Goal: Information Seeking & Learning: Check status

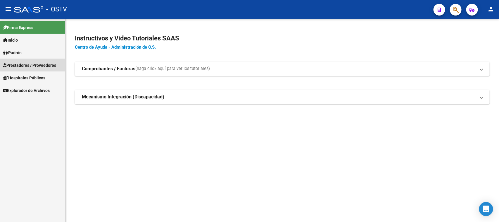
click at [46, 63] on span "Prestadores / Proveedores" at bounding box center [29, 65] width 53 height 6
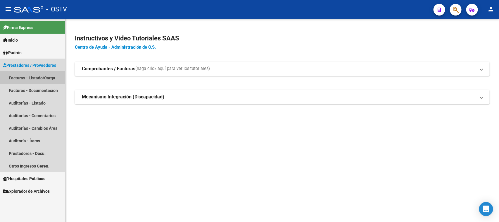
click at [40, 79] on link "Facturas - Listado/Carga" at bounding box center [32, 77] width 65 height 13
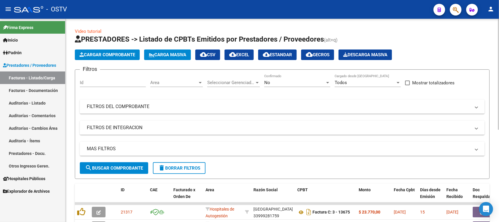
click at [284, 85] on div "No Confirmado" at bounding box center [297, 80] width 66 height 13
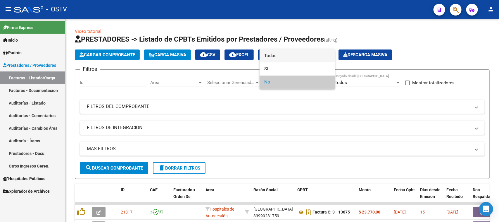
click at [286, 56] on span "Todos" at bounding box center [297, 55] width 66 height 13
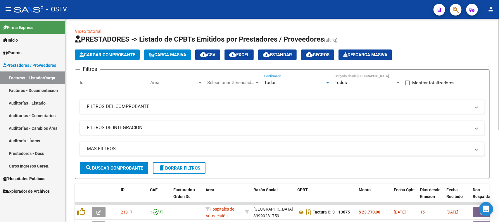
click at [257, 106] on mat-panel-title "FILTROS DEL COMPROBANTE" at bounding box center [279, 106] width 384 height 6
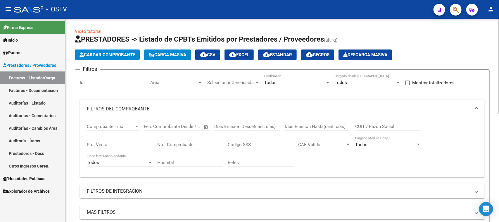
click at [115, 142] on input "Pto. Venta" at bounding box center [120, 144] width 66 height 5
type input "3"
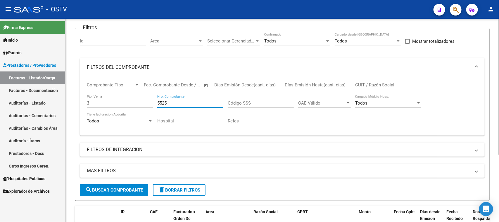
scroll to position [101, 0]
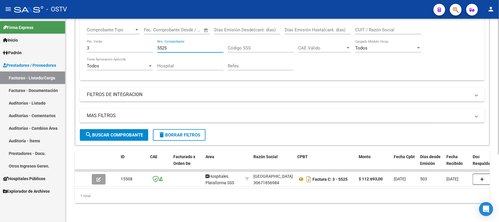
drag, startPoint x: 174, startPoint y: 43, endPoint x: 155, endPoint y: 43, distance: 19.0
click at [155, 43] on div "Comprobante Tipo Comprobante Tipo Fecha inicio – Fecha fin Fec. Comprobante Des…" at bounding box center [282, 49] width 391 height 54
drag, startPoint x: 169, startPoint y: 44, endPoint x: 124, endPoint y: 45, distance: 44.7
click at [124, 45] on div "Comprobante Tipo Comprobante Tipo Fecha inicio – Fecha fin Fec. Comprobante Des…" at bounding box center [282, 49] width 391 height 54
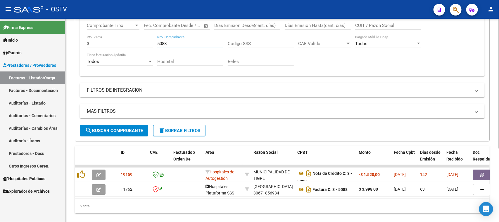
drag, startPoint x: 167, startPoint y: 40, endPoint x: 152, endPoint y: 40, distance: 14.9
click at [152, 40] on div "Comprobante Tipo Comprobante Tipo Fecha inicio – Fecha fin Fec. Comprobante Des…" at bounding box center [282, 44] width 391 height 54
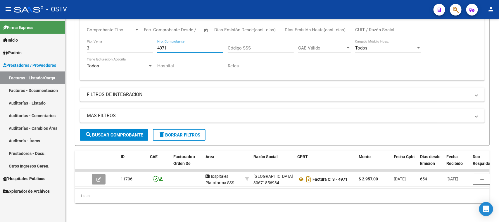
type input "4971"
click at [30, 78] on link "Facturas - Listado/Carga" at bounding box center [32, 77] width 65 height 13
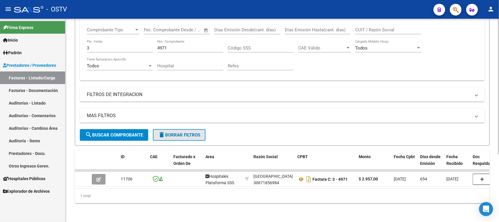
click at [175, 132] on span "delete Borrar Filtros" at bounding box center [179, 134] width 42 height 5
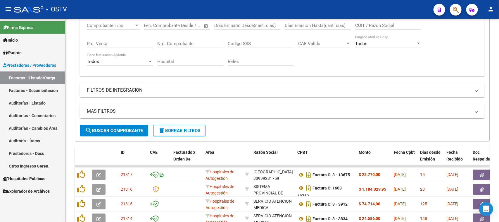
click at [34, 75] on link "Facturas - Listado/Carga" at bounding box center [32, 77] width 65 height 13
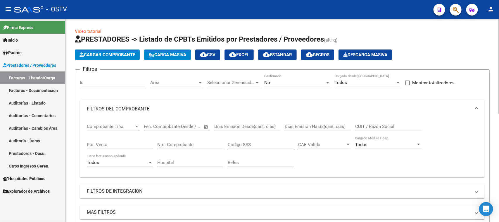
click at [124, 144] on input "Pto. Venta" at bounding box center [120, 144] width 66 height 5
type input "3"
click at [175, 147] on div "Nro. Comprobante" at bounding box center [190, 142] width 66 height 13
type input "5525"
click at [294, 82] on div "No" at bounding box center [294, 82] width 61 height 5
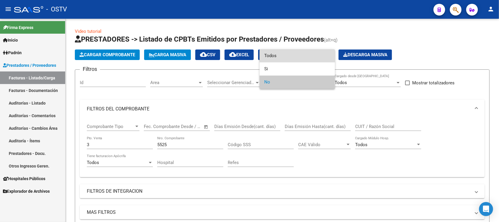
click at [286, 55] on span "Todos" at bounding box center [297, 55] width 66 height 13
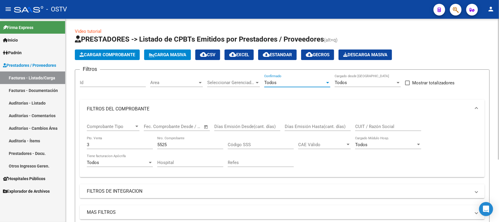
scroll to position [73, 0]
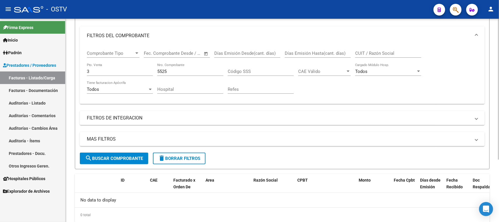
click at [103, 159] on span "search Buscar Comprobante" at bounding box center [114, 158] width 58 height 5
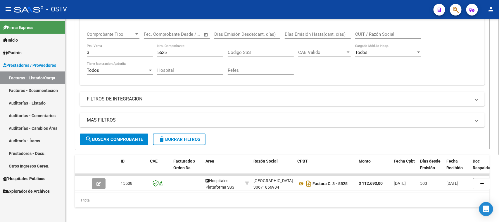
scroll to position [101, 0]
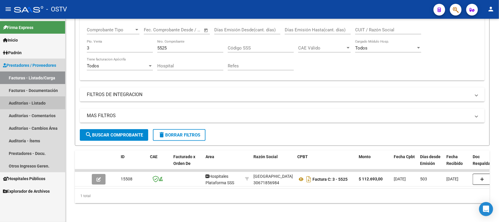
click at [38, 103] on link "Auditorías - Listado" at bounding box center [32, 102] width 65 height 13
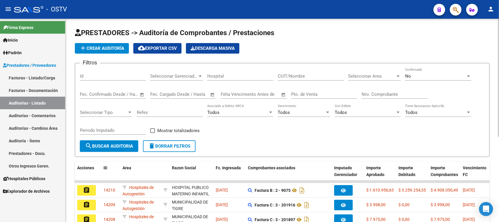
click at [315, 89] on div "Pto. de Venta" at bounding box center [324, 92] width 66 height 13
type input "3"
click at [369, 96] on input "Nro. Comprobante" at bounding box center [395, 93] width 66 height 5
type input "5525"
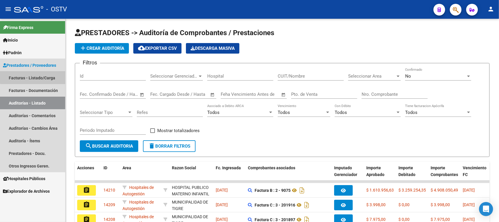
click at [35, 77] on link "Facturas - Listado/Carga" at bounding box center [32, 77] width 65 height 13
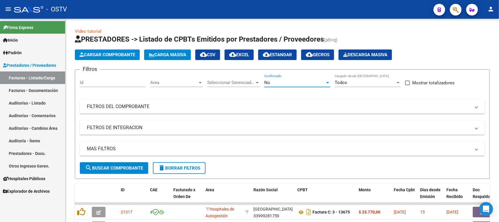
click at [289, 82] on div "No" at bounding box center [294, 82] width 61 height 5
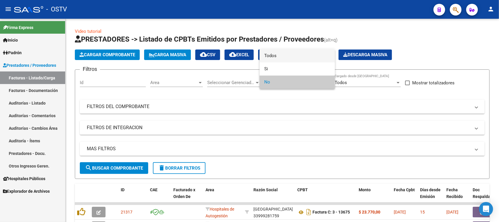
click at [284, 56] on span "Todos" at bounding box center [297, 55] width 66 height 13
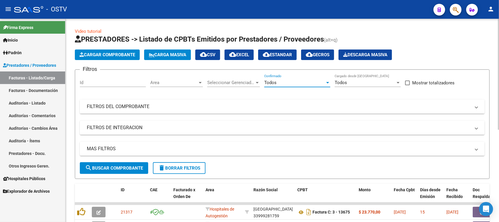
click at [250, 106] on mat-panel-title "FILTROS DEL COMPROBANTE" at bounding box center [279, 106] width 384 height 6
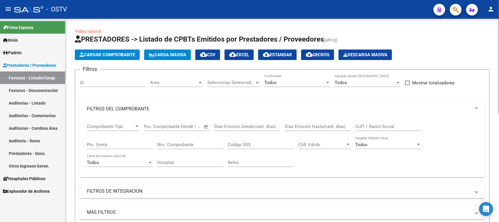
click at [110, 144] on input "Pto. Venta" at bounding box center [120, 144] width 66 height 5
type input "3"
click at [164, 144] on input "Nro. Comprobante" at bounding box center [190, 144] width 66 height 5
type input "5525"
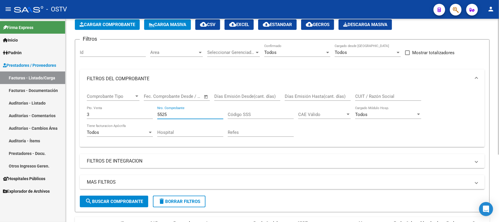
scroll to position [28, 0]
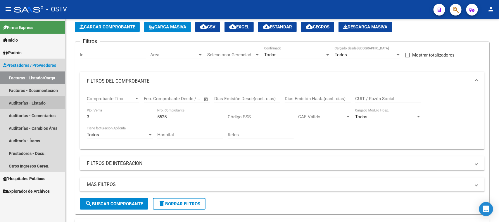
click at [39, 101] on link "Auditorías - Listado" at bounding box center [32, 102] width 65 height 13
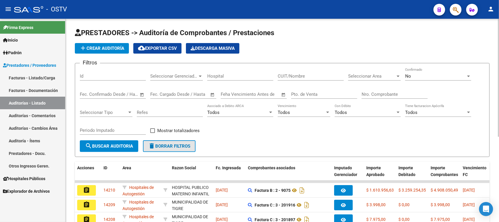
click at [170, 144] on span "delete Borrar Filtros" at bounding box center [169, 145] width 42 height 5
click at [381, 96] on input "Nro. Comprobante" at bounding box center [395, 93] width 66 height 5
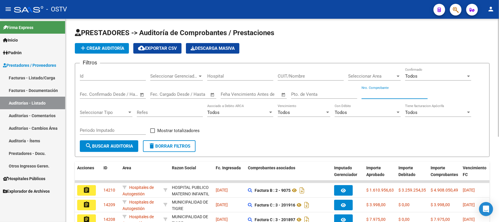
paste input "184399"
click at [365, 91] on input "Nro. Comprobante" at bounding box center [395, 93] width 66 height 5
type input "84399"
click at [113, 147] on span "search Buscar Auditoria" at bounding box center [109, 145] width 48 height 5
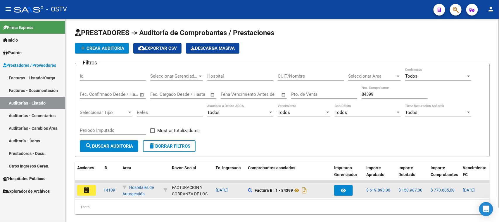
click at [86, 189] on mat-icon "assignment" at bounding box center [86, 189] width 7 height 7
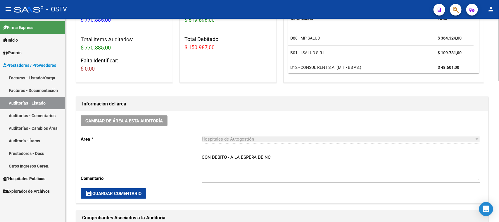
scroll to position [110, 0]
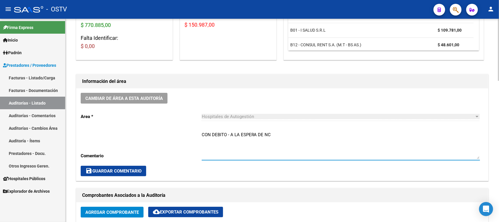
drag, startPoint x: 276, startPoint y: 134, endPoint x: 152, endPoint y: 130, distance: 123.4
click at [153, 131] on div "Cambiar de área a esta auditoría Area * Hospitales de Autogestión Seleccionar a…" at bounding box center [282, 134] width 412 height 92
type textarea "CERRADA CON NC"
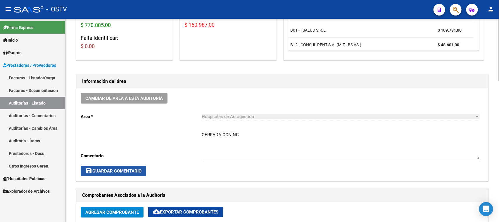
click at [101, 169] on span "save Guardar Comentario" at bounding box center [113, 170] width 56 height 5
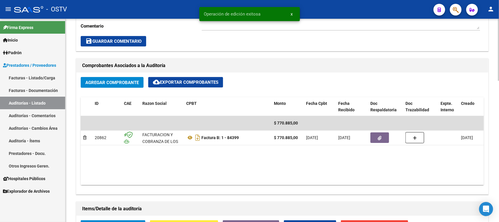
scroll to position [256, 0]
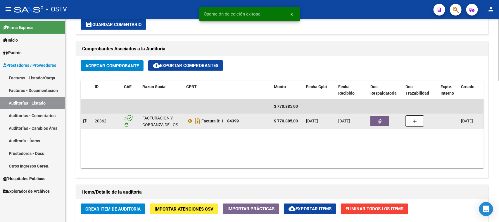
click at [381, 123] on button "button" at bounding box center [379, 120] width 19 height 11
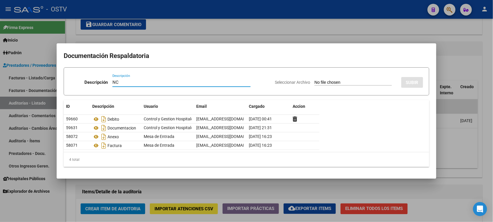
type input "NC"
click at [347, 82] on input "Seleccionar Archivo" at bounding box center [353, 83] width 77 height 6
type input "C:\fakepath\1-84399.pdf"
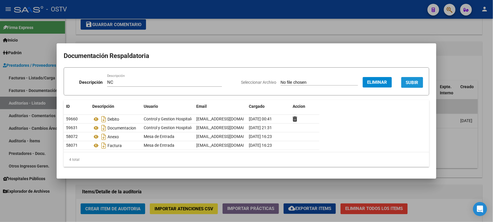
click at [418, 82] on span "SUBIR" at bounding box center [412, 82] width 13 height 5
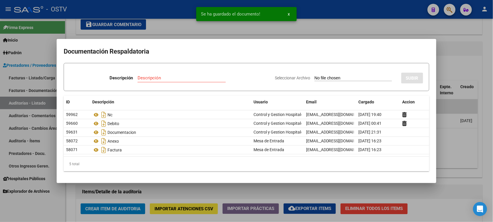
click at [436, 72] on mat-dialog-content "Documentación Respaldatoria Descripción Descripción Seleccionar Archivo SUBIR I…" at bounding box center [247, 111] width 380 height 130
click at [451, 70] on div at bounding box center [246, 111] width 493 height 222
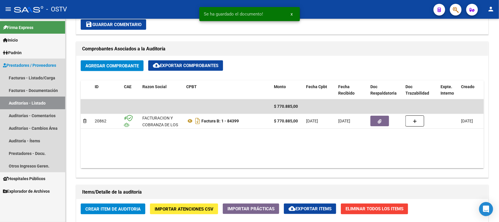
click at [38, 102] on link "Auditorías - Listado" at bounding box center [32, 102] width 65 height 13
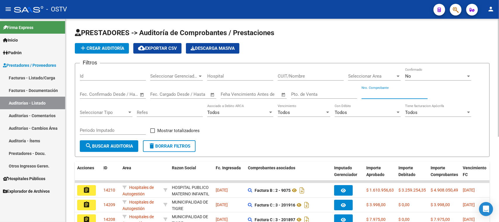
click at [385, 96] on input "Nro. Comprobante" at bounding box center [395, 93] width 66 height 5
paste input "182723"
click at [366, 94] on input "Nro. Comprobante" at bounding box center [395, 93] width 66 height 5
type input "82723"
click at [110, 145] on span "search Buscar Auditoria" at bounding box center [109, 145] width 48 height 5
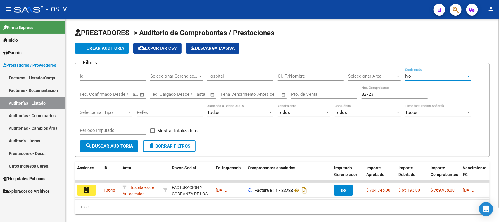
click at [423, 77] on div "No" at bounding box center [435, 75] width 61 height 5
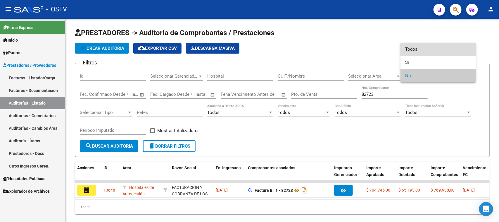
click at [416, 52] on span "Todos" at bounding box center [438, 49] width 66 height 13
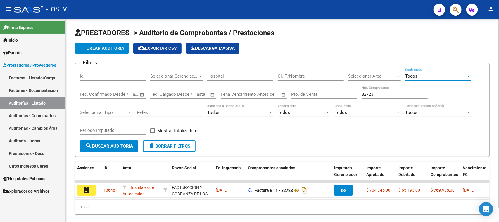
click at [101, 143] on span "search Buscar Auditoria" at bounding box center [109, 145] width 48 height 5
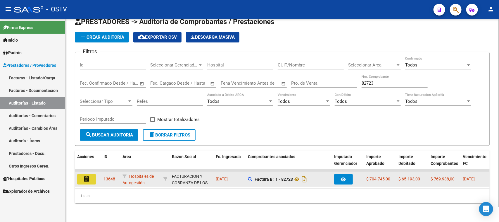
click at [86, 175] on mat-icon "assignment" at bounding box center [86, 178] width 7 height 7
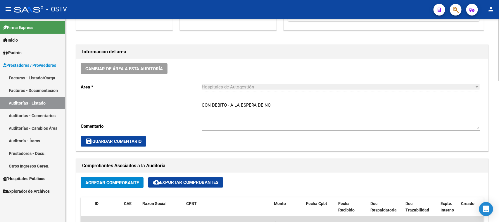
scroll to position [146, 0]
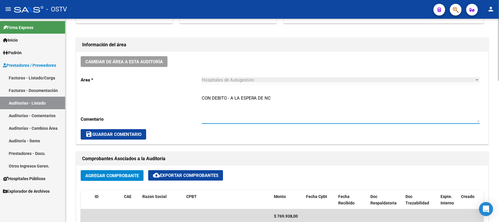
drag, startPoint x: 278, startPoint y: 98, endPoint x: 161, endPoint y: 101, distance: 117.0
click at [161, 101] on div "Cambiar de área a esta auditoría Area * Hospitales de Autogestión Seleccionar a…" at bounding box center [282, 98] width 412 height 92
type textarea "CERRADA CON NC"
click at [139, 134] on span "save Guardar Comentario" at bounding box center [113, 134] width 56 height 5
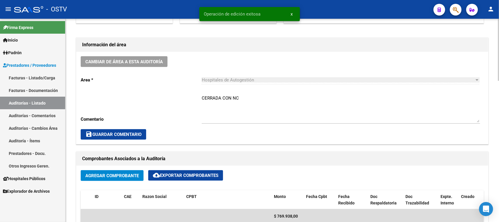
scroll to position [219, 0]
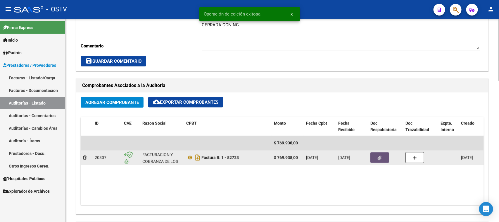
click at [377, 157] on button "button" at bounding box center [379, 157] width 19 height 11
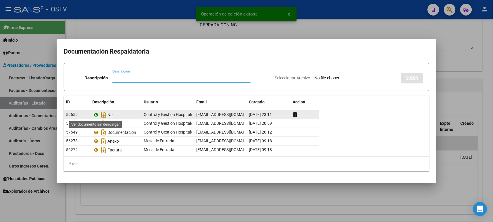
click at [96, 114] on icon at bounding box center [96, 114] width 8 height 7
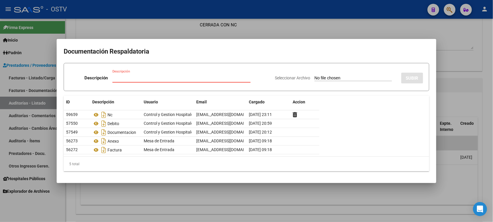
click at [189, 78] on input "Descripción" at bounding box center [182, 77] width 138 height 5
type input "NC"
click at [326, 75] on input "Seleccionar Archivo" at bounding box center [353, 78] width 77 height 6
type input "C:\fakepath\1-82723.pdf"
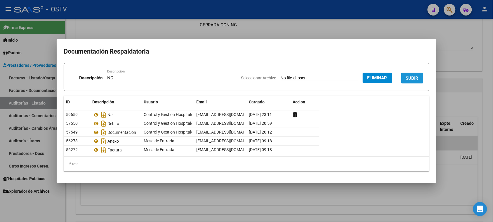
click at [409, 75] on span "SUBIR" at bounding box center [412, 77] width 13 height 5
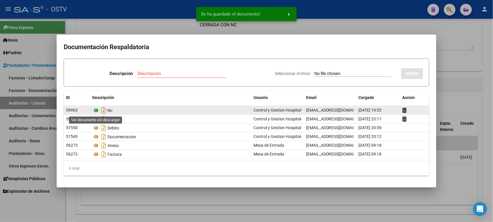
click at [96, 111] on icon at bounding box center [96, 110] width 8 height 7
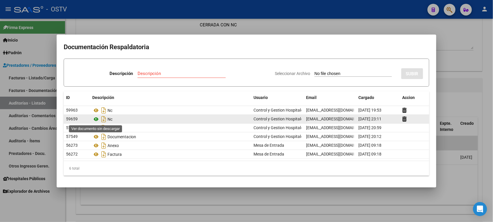
click at [97, 118] on icon at bounding box center [96, 118] width 8 height 7
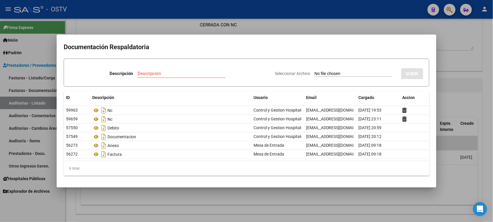
click at [164, 20] on div at bounding box center [246, 111] width 493 height 222
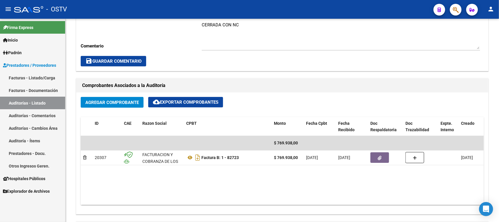
click at [26, 100] on link "Auditorías - Listado" at bounding box center [32, 102] width 65 height 13
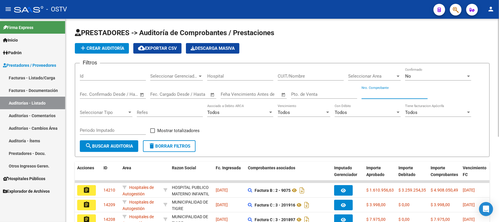
click at [414, 76] on div "No" at bounding box center [435, 75] width 61 height 5
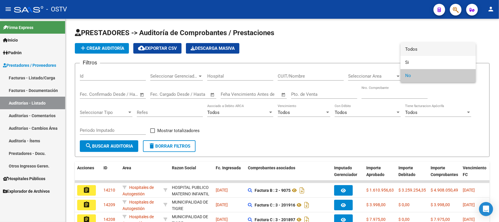
click at [415, 49] on span "Todos" at bounding box center [438, 49] width 66 height 13
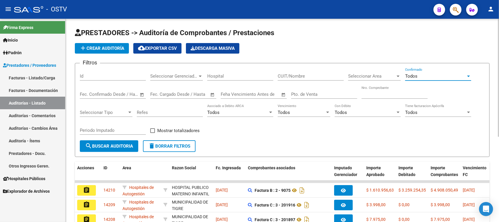
click at [366, 93] on input "Nro. Comprobante" at bounding box center [395, 93] width 66 height 5
type input "84555"
click at [115, 145] on span "search Buscar Auditoria" at bounding box center [109, 145] width 48 height 5
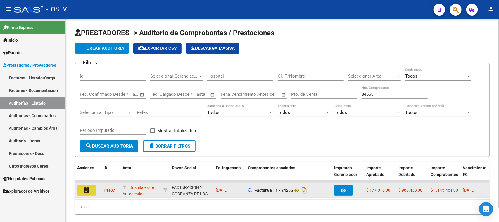
click at [87, 190] on mat-icon "assignment" at bounding box center [86, 189] width 7 height 7
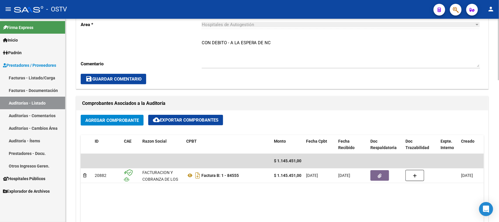
scroll to position [256, 0]
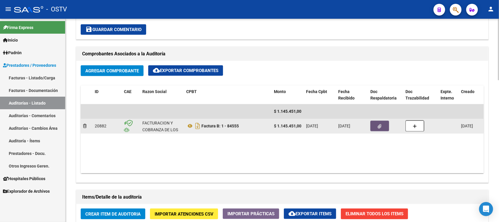
click at [379, 126] on icon "button" at bounding box center [380, 126] width 4 height 4
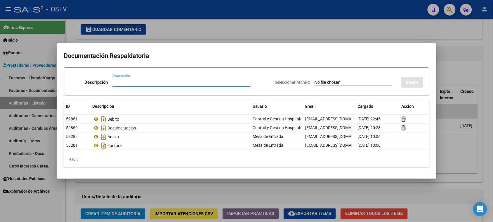
click at [450, 144] on div at bounding box center [246, 111] width 493 height 222
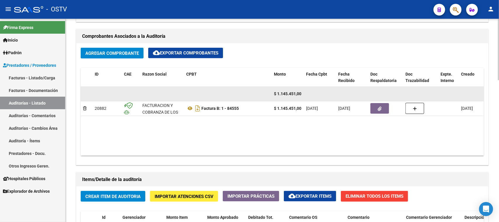
scroll to position [292, 0]
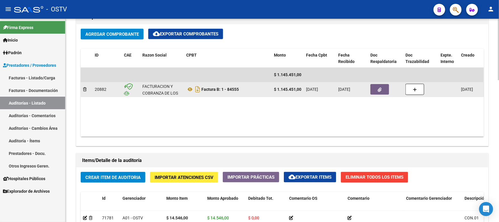
click at [382, 89] on button "button" at bounding box center [379, 89] width 19 height 11
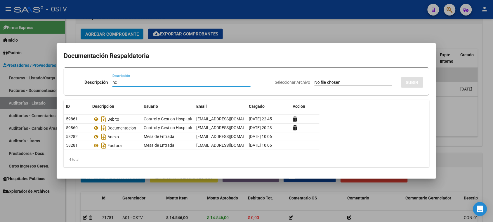
type input "nc"
click at [315, 83] on input "Seleccionar Archivo" at bounding box center [353, 83] width 77 height 6
type input "C:\fakepath\1-84555.pdf"
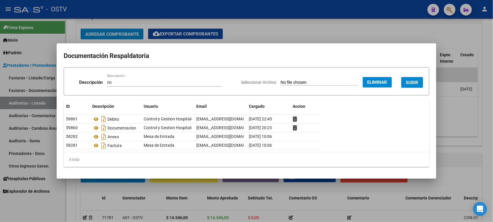
click at [417, 83] on span "SUBIR" at bounding box center [412, 82] width 13 height 5
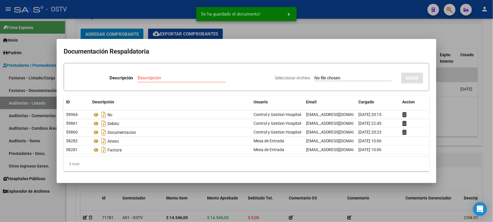
click at [455, 130] on div at bounding box center [246, 111] width 493 height 222
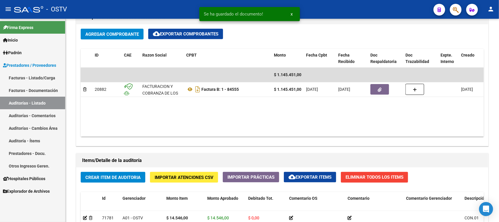
click at [43, 99] on link "Auditorías - Listado" at bounding box center [32, 102] width 65 height 13
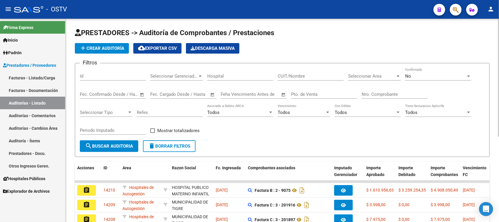
click at [376, 90] on div "Nro. Comprobante" at bounding box center [395, 92] width 66 height 13
click at [419, 75] on div "No" at bounding box center [435, 75] width 61 height 5
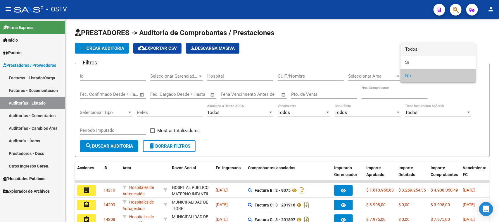
click at [419, 48] on span "Todos" at bounding box center [438, 49] width 66 height 13
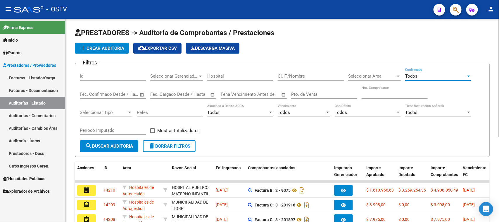
click at [363, 93] on input "Nro. Comprobante" at bounding box center [395, 93] width 66 height 5
type input "84642"
click at [116, 143] on span "search Buscar Auditoria" at bounding box center [109, 145] width 48 height 5
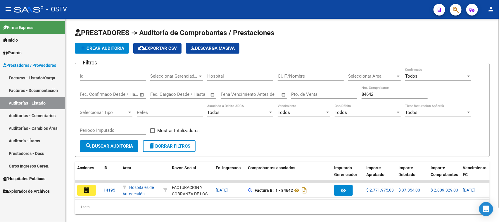
scroll to position [15, 0]
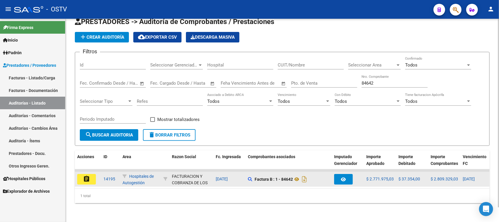
click at [91, 177] on button "assignment" at bounding box center [86, 179] width 19 height 11
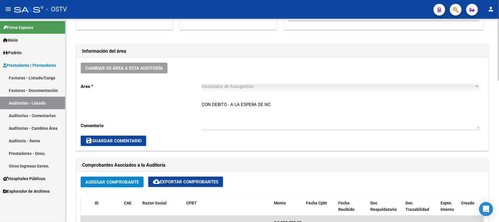
scroll to position [146, 0]
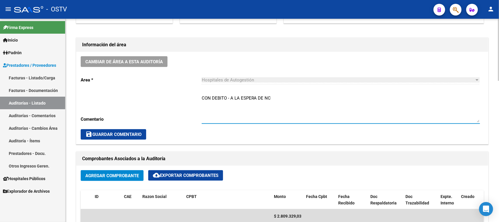
drag, startPoint x: 288, startPoint y: 98, endPoint x: 172, endPoint y: 93, distance: 115.9
click at [172, 93] on div "Cambiar de área a esta auditoría Area * Hospitales de Autogestión Seleccionar a…" at bounding box center [282, 98] width 412 height 92
type textarea "CERRADA CON NC"
click at [133, 135] on span "save Guardar Comentario" at bounding box center [113, 134] width 56 height 5
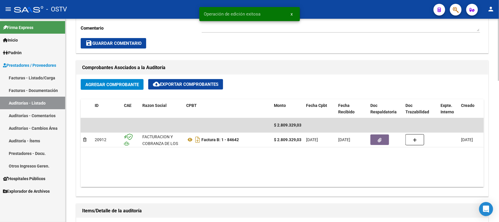
scroll to position [256, 0]
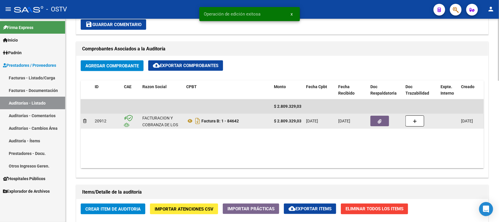
click at [386, 122] on button "button" at bounding box center [379, 120] width 19 height 11
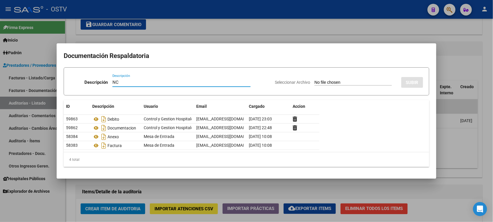
type input "NC"
click at [315, 78] on div "Seleccionar Archivo SUBIR" at bounding box center [349, 81] width 149 height 18
click at [315, 82] on input "Seleccionar Archivo" at bounding box center [353, 83] width 77 height 6
type input "C:\fakepath\1-84642.pdf"
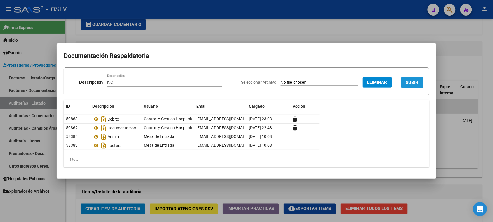
click at [412, 80] on span "SUBIR" at bounding box center [412, 82] width 13 height 5
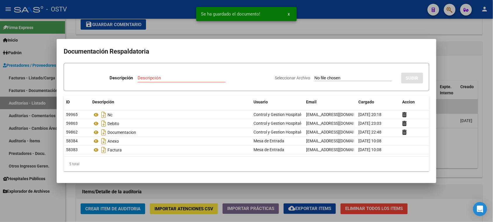
click at [452, 138] on div at bounding box center [246, 111] width 493 height 222
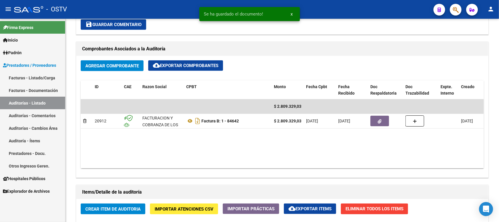
click at [32, 100] on link "Auditorías - Listado" at bounding box center [32, 102] width 65 height 13
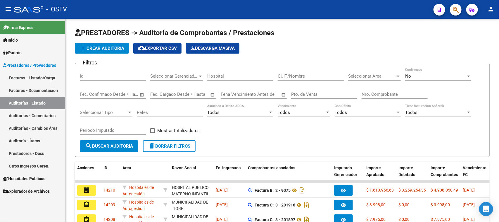
click at [30, 77] on link "Facturas - Listado/Carga" at bounding box center [32, 77] width 65 height 13
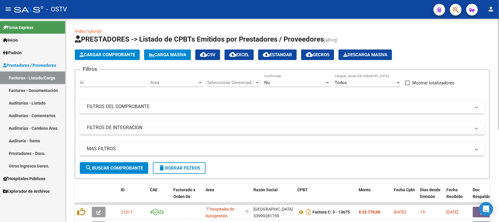
click at [255, 109] on mat-panel-title "FILTROS DEL COMPROBANTE" at bounding box center [279, 106] width 384 height 6
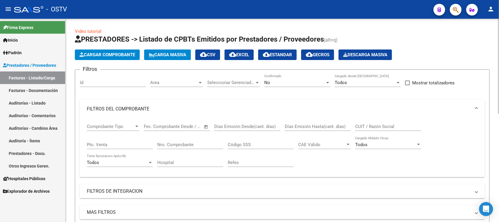
click at [160, 80] on span "Area" at bounding box center [173, 82] width 47 height 5
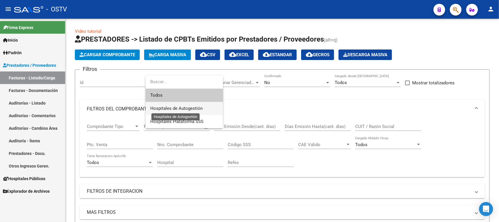
click at [176, 110] on span "Hospitales de Autogestión" at bounding box center [176, 108] width 52 height 5
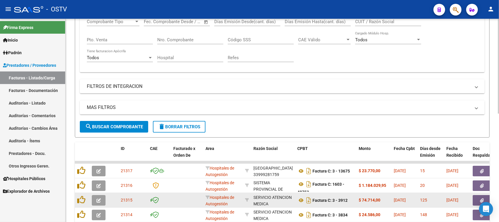
scroll to position [183, 0]
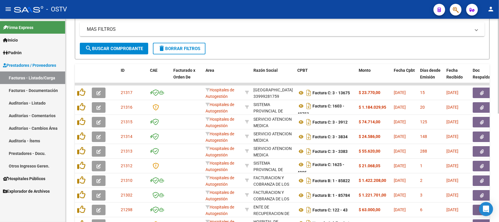
click at [109, 50] on button "search Buscar Comprobante" at bounding box center [114, 49] width 68 height 12
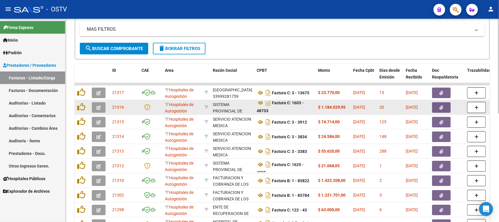
scroll to position [232, 0]
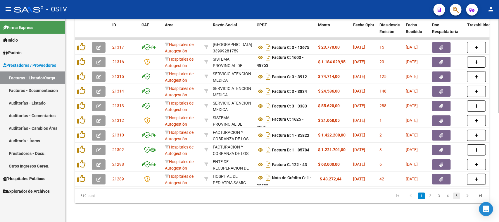
click at [458, 195] on link "5" at bounding box center [456, 195] width 7 height 6
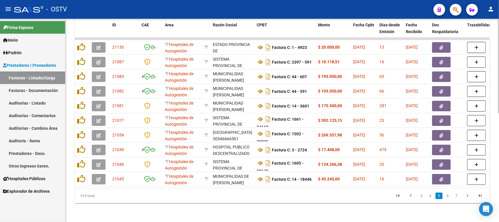
scroll to position [0, 0]
click at [458, 195] on link "7" at bounding box center [456, 195] width 7 height 6
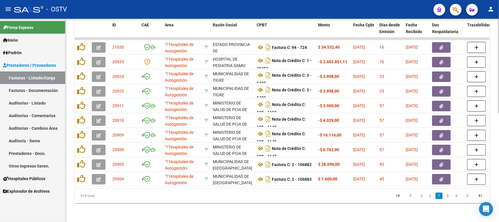
click at [458, 195] on link "9" at bounding box center [456, 195] width 7 height 6
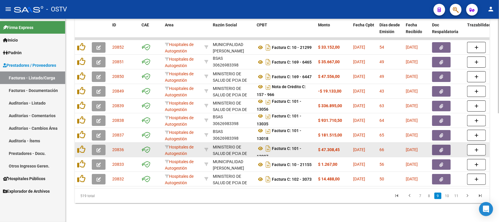
scroll to position [3, 0]
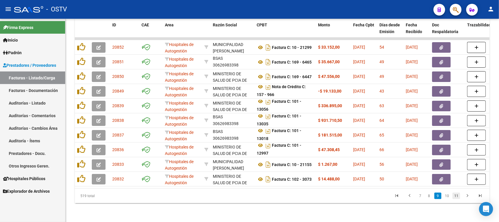
click at [454, 195] on link "11" at bounding box center [457, 195] width 8 height 6
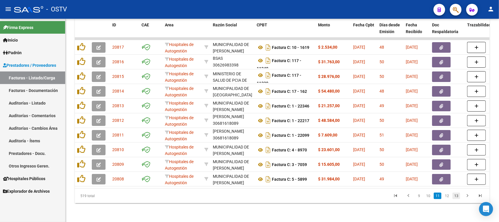
scroll to position [0, 0]
click at [457, 196] on link "13" at bounding box center [457, 195] width 8 height 6
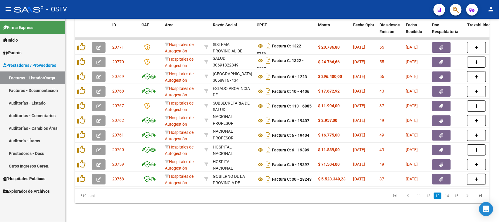
scroll to position [14, 0]
click at [457, 196] on link "15" at bounding box center [457, 195] width 8 height 6
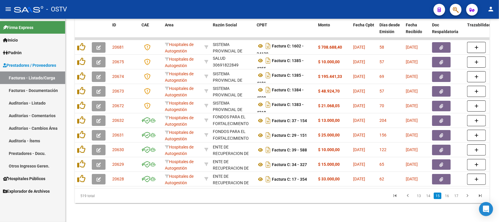
click at [457, 196] on link "17" at bounding box center [457, 195] width 8 height 6
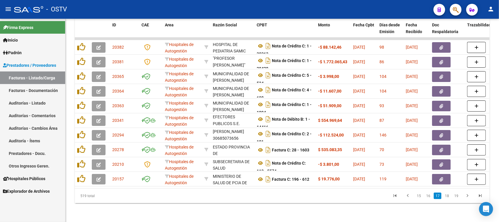
click at [457, 196] on link "19" at bounding box center [457, 195] width 8 height 6
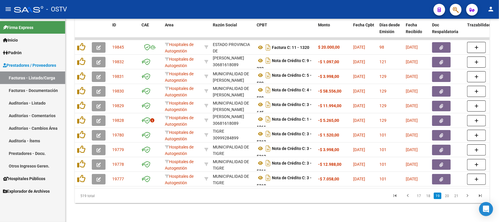
scroll to position [8, 0]
click at [457, 196] on link "21" at bounding box center [457, 195] width 8 height 6
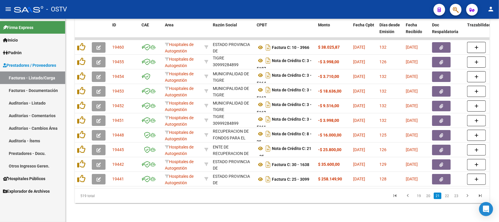
scroll to position [14, 0]
click at [398, 195] on icon "go to first page" at bounding box center [395, 196] width 8 height 7
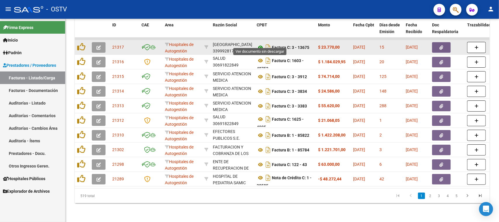
click at [259, 44] on icon at bounding box center [261, 47] width 8 height 7
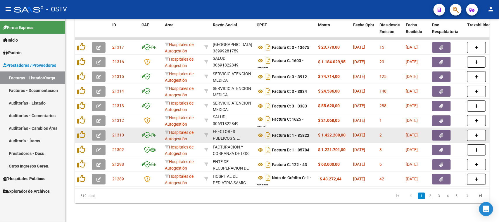
click at [257, 45] on link at bounding box center [261, 47] width 8 height 5
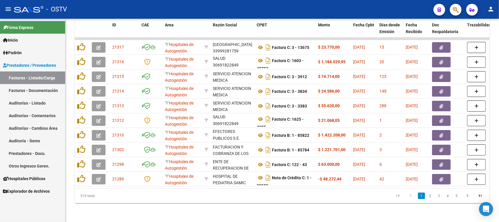
click at [25, 77] on link "Facturas - Listado/Carga" at bounding box center [32, 77] width 65 height 13
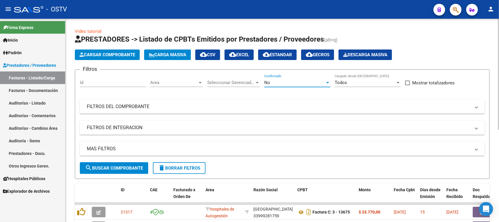
click at [281, 83] on div "No" at bounding box center [294, 82] width 61 height 5
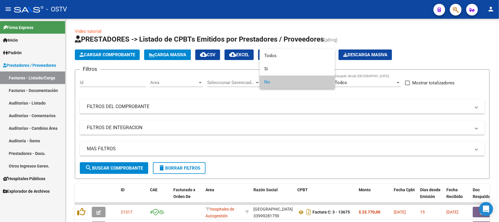
click at [272, 84] on span "No" at bounding box center [297, 81] width 66 height 13
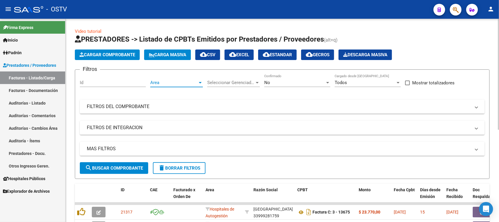
click at [176, 82] on span "Area" at bounding box center [173, 82] width 47 height 5
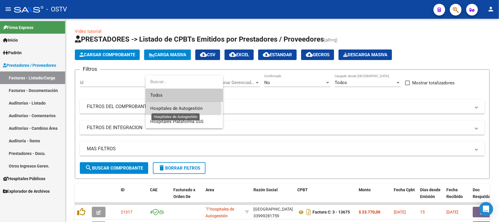
click at [176, 109] on span "Hospitales de Autogestión" at bounding box center [176, 108] width 52 height 5
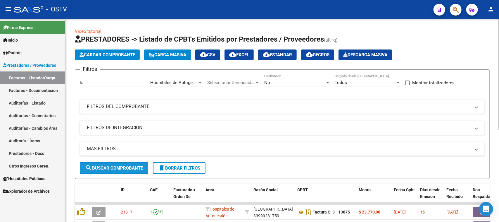
click at [134, 170] on button "search Buscar Comprobante" at bounding box center [114, 168] width 68 height 12
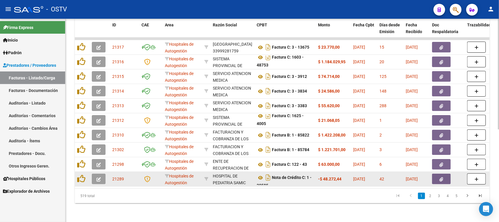
scroll to position [3, 0]
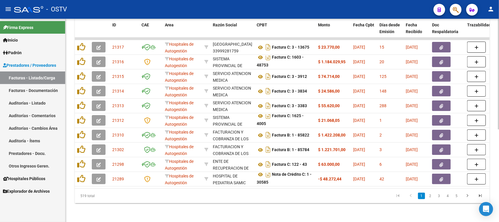
click at [447, 195] on link "4" at bounding box center [447, 195] width 7 height 6
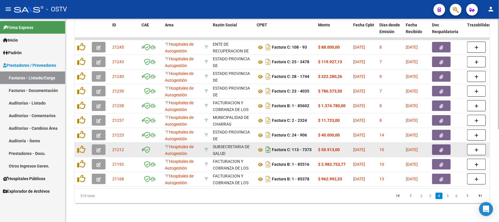
scroll to position [170, 0]
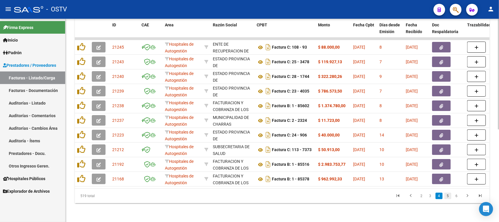
click at [446, 195] on link "5" at bounding box center [447, 195] width 7 height 6
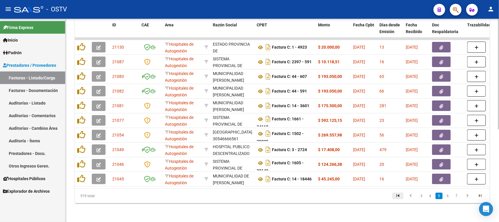
click at [400, 195] on icon "go to first page" at bounding box center [398, 196] width 8 height 7
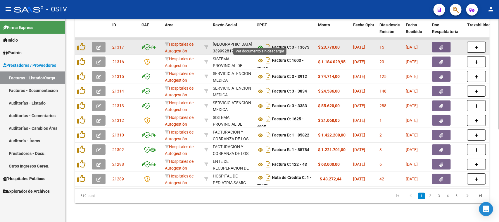
click at [259, 44] on icon at bounding box center [261, 47] width 8 height 7
click at [260, 44] on icon at bounding box center [261, 47] width 8 height 7
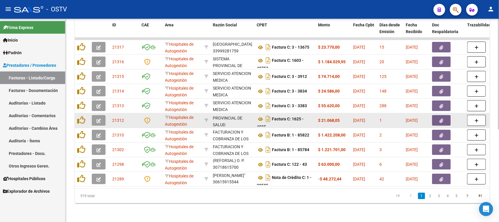
scroll to position [14, 0]
click at [261, 115] on icon at bounding box center [261, 118] width 8 height 7
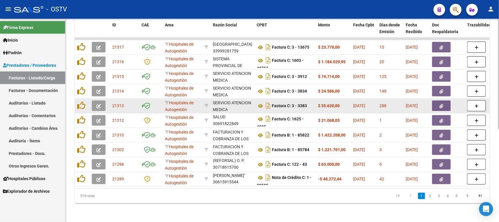
click at [243, 99] on div "SERVICIO ATENCION MEDICA COMUNIDAD ROLDAN" at bounding box center [232, 112] width 39 height 27
click at [261, 102] on icon at bounding box center [261, 105] width 8 height 7
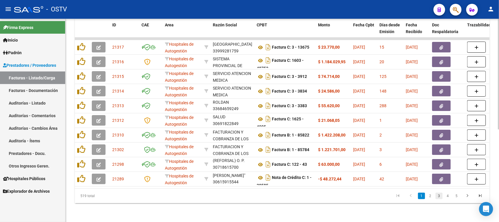
click at [438, 194] on link "3" at bounding box center [439, 195] width 7 height 6
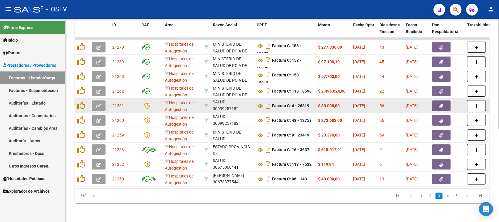
scroll to position [8, 0]
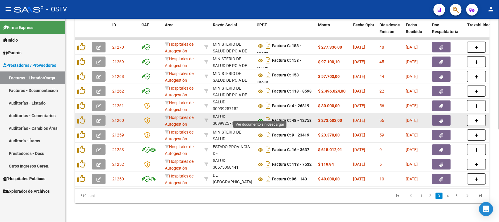
click at [260, 117] on icon at bounding box center [261, 120] width 8 height 7
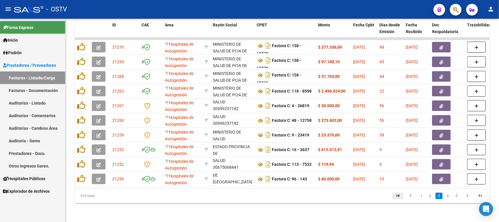
click at [397, 196] on icon "go to first page" at bounding box center [398, 196] width 8 height 7
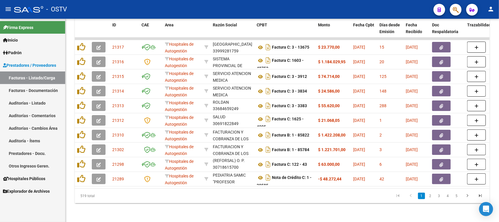
scroll to position [21, 0]
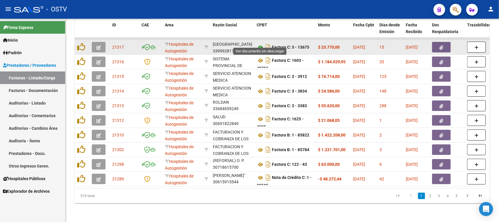
click at [261, 44] on icon at bounding box center [261, 47] width 8 height 7
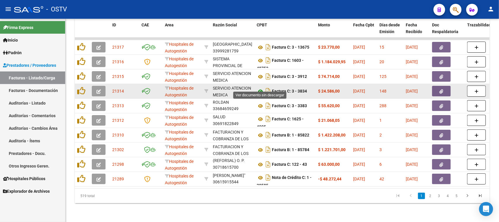
click at [262, 88] on icon at bounding box center [261, 91] width 8 height 7
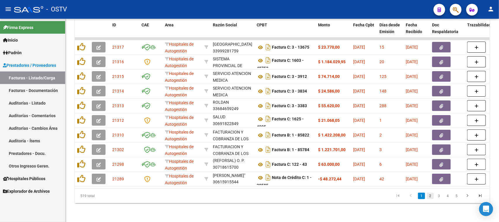
click at [432, 196] on link "2" at bounding box center [430, 195] width 7 height 6
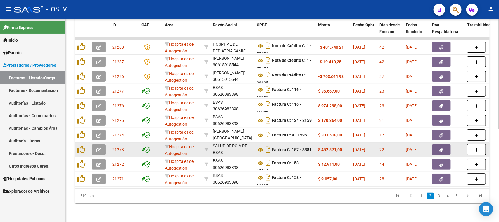
scroll to position [14, 0]
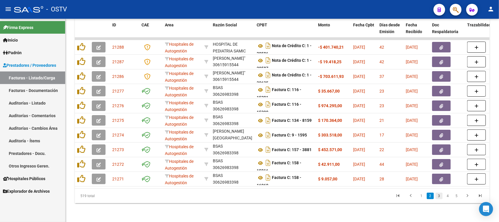
click at [440, 196] on link "3" at bounding box center [439, 195] width 7 height 6
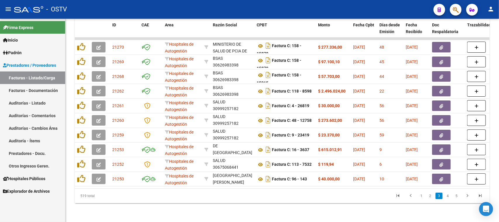
scroll to position [8, 0]
click at [430, 196] on link "2" at bounding box center [430, 195] width 7 height 6
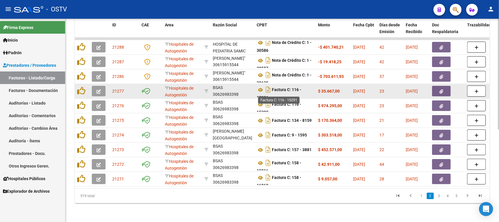
scroll to position [3, 0]
click at [261, 83] on icon at bounding box center [261, 86] width 8 height 7
drag, startPoint x: 290, startPoint y: 82, endPoint x: 338, endPoint y: 88, distance: 48.6
click at [446, 87] on button "button" at bounding box center [441, 91] width 19 height 11
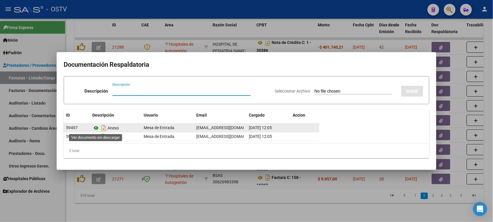
click at [98, 129] on icon at bounding box center [96, 127] width 8 height 7
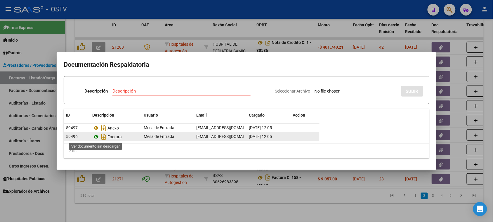
click at [94, 136] on icon at bounding box center [96, 136] width 8 height 7
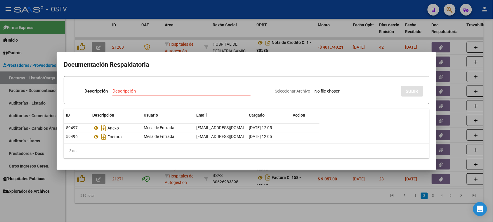
click at [220, 30] on div at bounding box center [246, 111] width 493 height 222
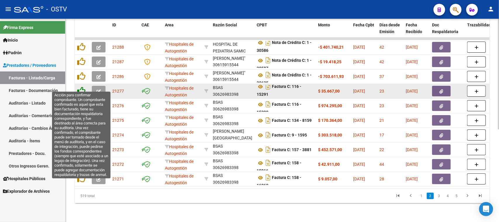
click at [82, 87] on icon at bounding box center [81, 91] width 8 height 8
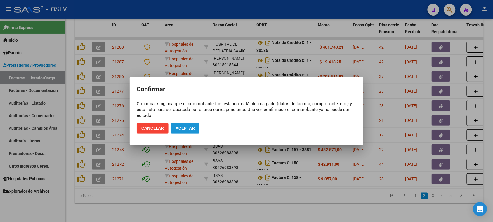
click at [187, 127] on span "Aceptar" at bounding box center [185, 127] width 19 height 5
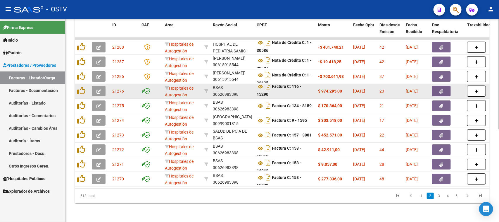
scroll to position [8, 0]
click at [260, 83] on icon at bounding box center [261, 86] width 8 height 7
click at [444, 86] on button "button" at bounding box center [441, 91] width 19 height 11
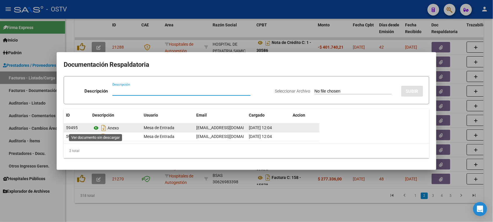
click at [96, 128] on icon at bounding box center [96, 127] width 8 height 7
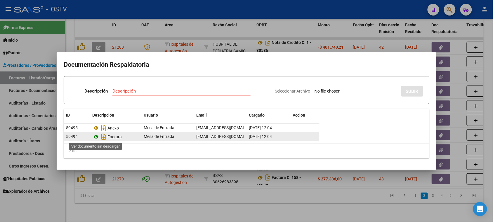
click at [96, 136] on icon at bounding box center [96, 136] width 8 height 7
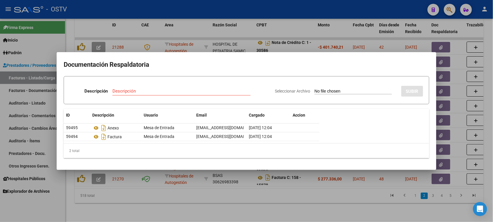
click at [224, 34] on div at bounding box center [246, 111] width 493 height 222
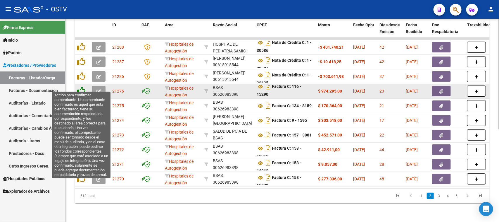
click at [81, 87] on icon at bounding box center [81, 91] width 8 height 8
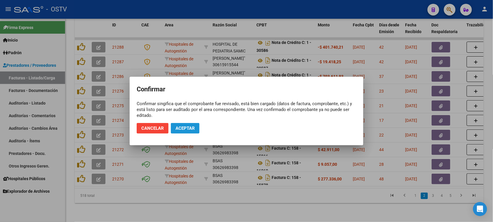
click at [192, 126] on span "Aceptar" at bounding box center [185, 127] width 19 height 5
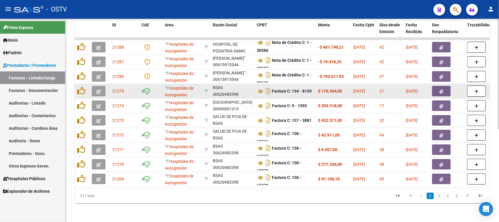
scroll to position [14, 0]
click at [260, 88] on icon at bounding box center [261, 91] width 8 height 7
drag, startPoint x: 299, startPoint y: 84, endPoint x: 336, endPoint y: 88, distance: 37.6
click at [442, 89] on icon "button" at bounding box center [442, 91] width 4 height 4
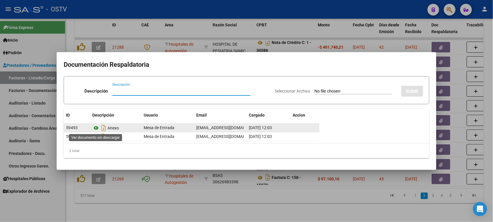
click at [98, 127] on icon at bounding box center [96, 127] width 8 height 7
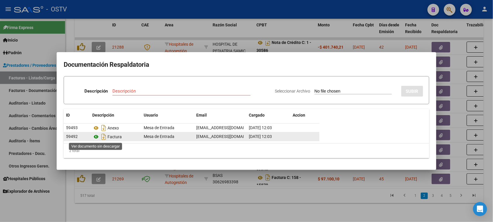
click at [97, 136] on icon at bounding box center [96, 136] width 8 height 7
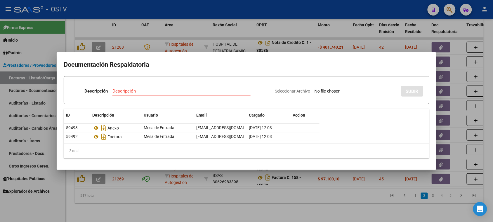
click at [169, 31] on div at bounding box center [246, 111] width 493 height 222
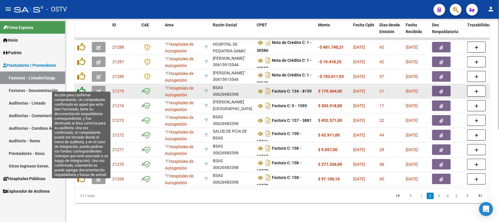
click at [82, 87] on icon at bounding box center [81, 91] width 8 height 8
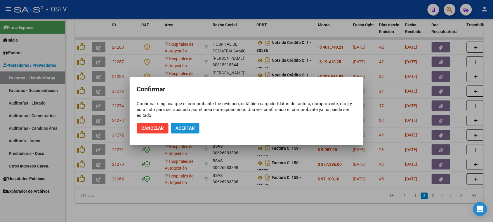
click at [181, 126] on span "Aceptar" at bounding box center [185, 127] width 19 height 5
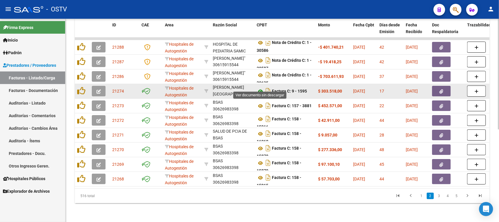
click at [261, 88] on icon at bounding box center [261, 91] width 8 height 7
click at [442, 88] on span "button" at bounding box center [442, 90] width 4 height 5
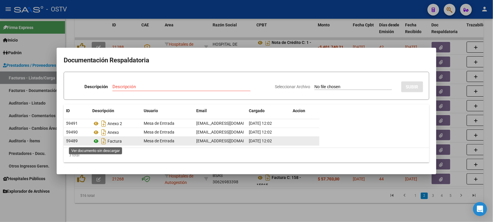
click at [97, 141] on icon at bounding box center [96, 140] width 8 height 7
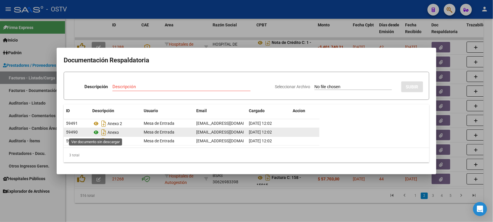
click at [96, 133] on icon at bounding box center [96, 132] width 8 height 7
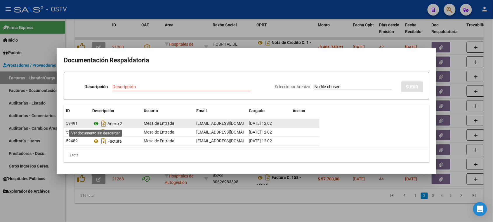
click at [97, 124] on icon at bounding box center [96, 123] width 8 height 7
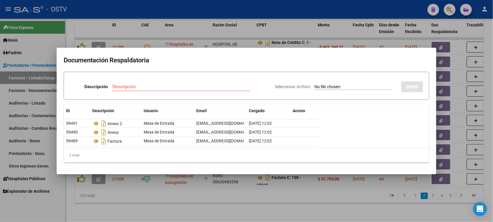
click at [200, 31] on div at bounding box center [246, 111] width 493 height 222
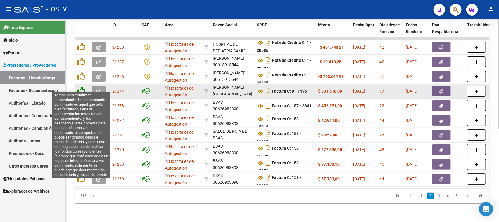
click at [82, 87] on icon at bounding box center [81, 91] width 8 height 8
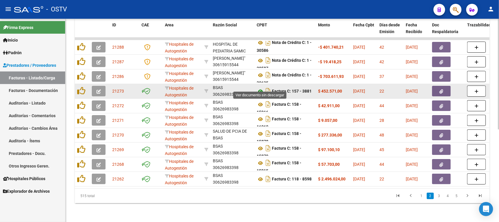
click at [263, 88] on icon at bounding box center [261, 91] width 8 height 7
drag, startPoint x: 298, startPoint y: 84, endPoint x: 348, endPoint y: 86, distance: 49.7
click at [443, 86] on button "button" at bounding box center [441, 91] width 19 height 11
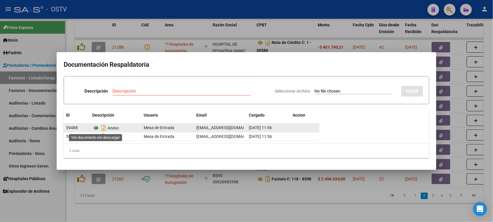
click at [96, 129] on icon at bounding box center [96, 127] width 8 height 7
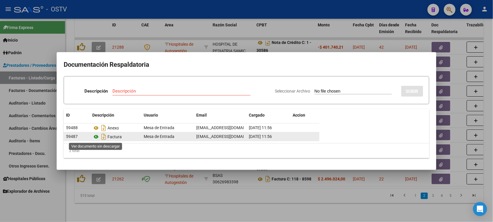
click at [96, 135] on icon at bounding box center [96, 136] width 8 height 7
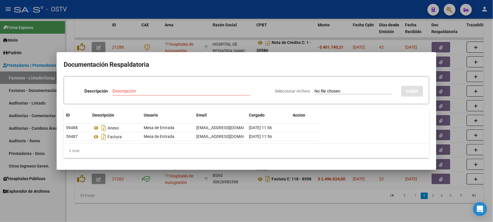
click at [240, 186] on div at bounding box center [246, 111] width 493 height 222
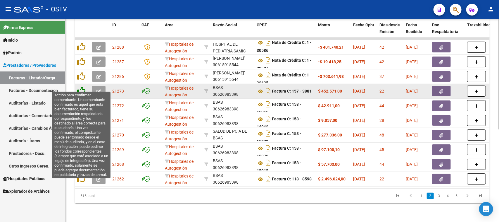
click at [80, 87] on icon at bounding box center [81, 91] width 8 height 8
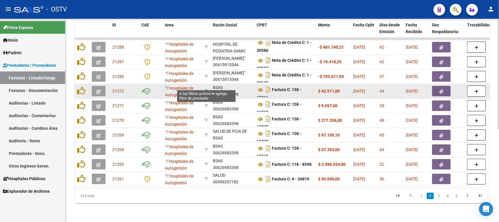
scroll to position [8, 0]
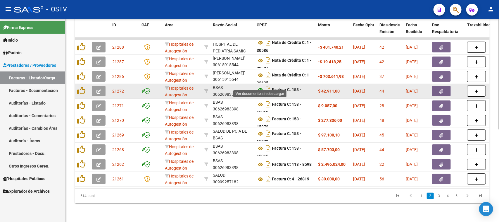
click at [260, 86] on icon at bounding box center [261, 89] width 8 height 7
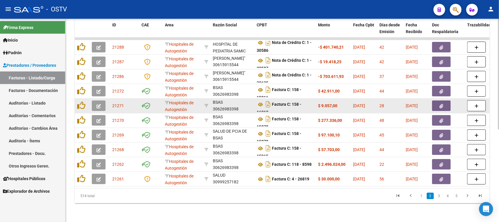
scroll to position [3, 0]
drag, startPoint x: 294, startPoint y: 86, endPoint x: 294, endPoint y: 94, distance: 7.9
click at [294, 94] on datatable-scroller "21288 Hospitales de Autogestión HOSPITAL DE PEDIATRIA SAMIC "PROFESOR DR JUAN P…" at bounding box center [282, 111] width 415 height 149
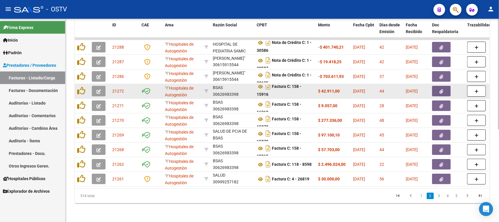
click at [296, 89] on div "Factura C: 158 - 15916" at bounding box center [285, 91] width 57 height 12
drag, startPoint x: 325, startPoint y: 86, endPoint x: 371, endPoint y: 86, distance: 45.9
click at [440, 89] on icon "button" at bounding box center [442, 91] width 4 height 4
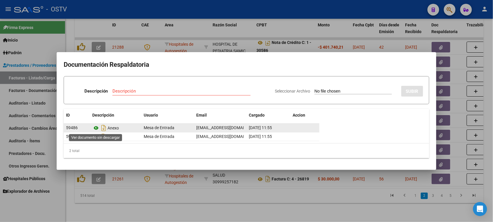
click at [94, 128] on icon at bounding box center [96, 127] width 8 height 7
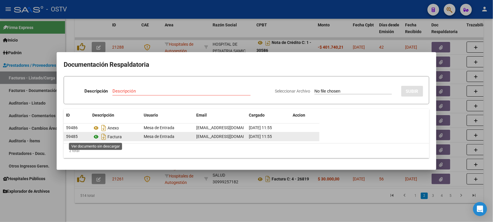
click at [97, 135] on icon at bounding box center [96, 136] width 8 height 7
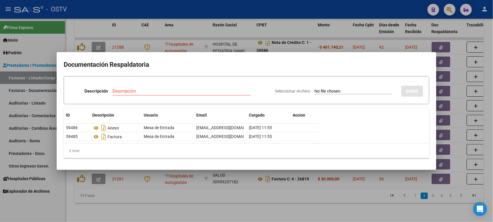
click at [177, 31] on div at bounding box center [246, 111] width 493 height 222
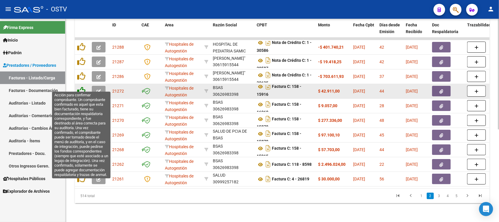
click at [80, 87] on icon at bounding box center [81, 91] width 8 height 8
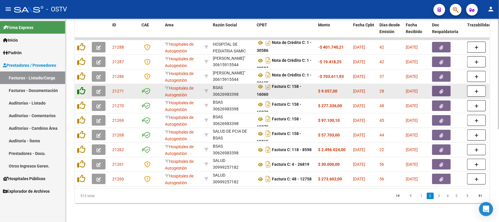
scroll to position [8, 0]
click at [260, 83] on icon at bounding box center [261, 86] width 8 height 7
drag, startPoint x: 277, startPoint y: 85, endPoint x: 382, endPoint y: 86, distance: 105.2
click at [442, 89] on icon "button" at bounding box center [442, 91] width 4 height 4
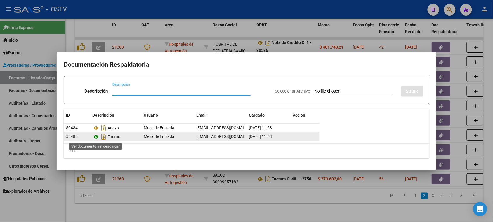
click at [98, 135] on icon at bounding box center [96, 136] width 8 height 7
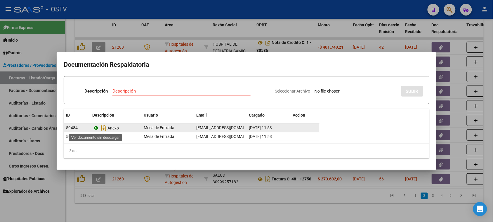
click at [96, 127] on icon at bounding box center [96, 127] width 8 height 7
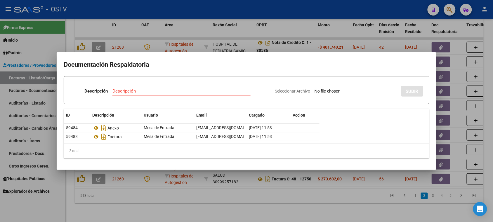
click at [198, 30] on div at bounding box center [246, 111] width 493 height 222
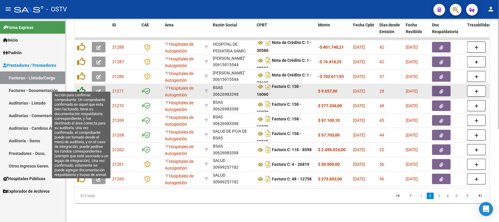
click at [82, 87] on icon at bounding box center [81, 91] width 8 height 8
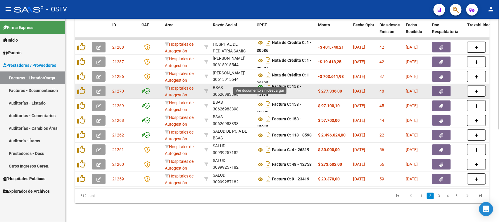
click at [260, 83] on icon at bounding box center [261, 86] width 8 height 7
drag, startPoint x: 284, startPoint y: 82, endPoint x: 331, endPoint y: 82, distance: 47.4
click at [443, 89] on icon "button" at bounding box center [442, 91] width 4 height 4
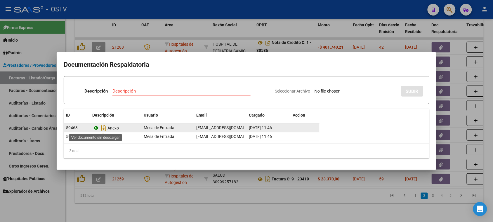
click at [96, 127] on icon at bounding box center [96, 127] width 8 height 7
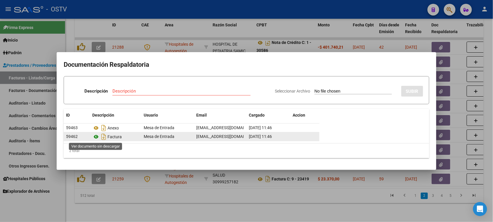
click at [96, 137] on icon at bounding box center [96, 136] width 8 height 7
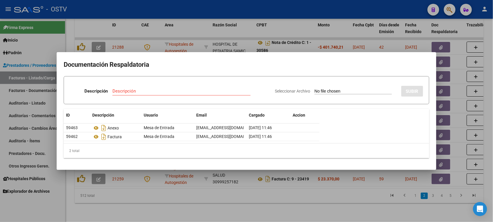
click at [197, 195] on div at bounding box center [246, 111] width 493 height 222
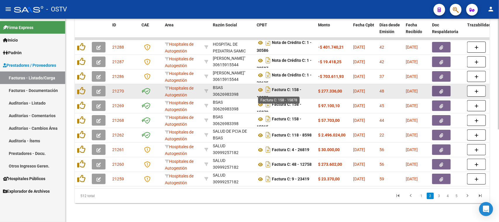
scroll to position [3, 0]
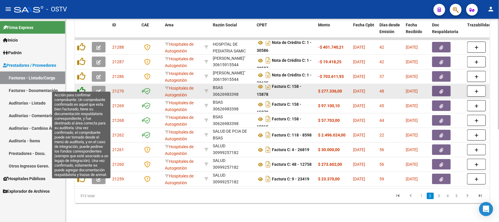
click at [78, 87] on icon at bounding box center [81, 91] width 8 height 8
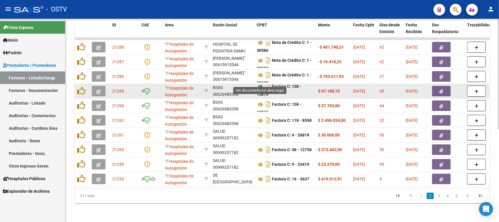
click at [260, 83] on icon at bounding box center [261, 86] width 8 height 7
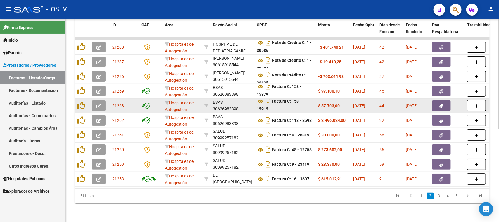
drag, startPoint x: 283, startPoint y: 99, endPoint x: 283, endPoint y: 104, distance: 5.6
click at [283, 104] on div "Factura C: 158 - 15915" at bounding box center [285, 105] width 57 height 12
click at [260, 98] on icon at bounding box center [261, 101] width 8 height 7
click at [441, 104] on icon "button" at bounding box center [442, 106] width 4 height 4
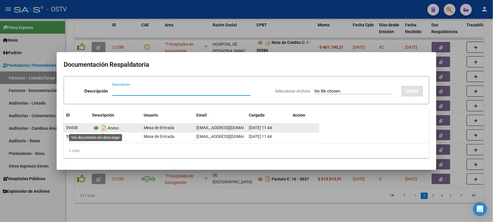
click at [95, 128] on icon at bounding box center [96, 127] width 8 height 7
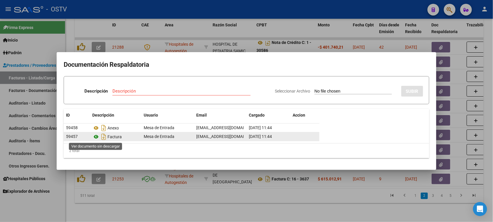
click at [96, 137] on icon at bounding box center [96, 136] width 8 height 7
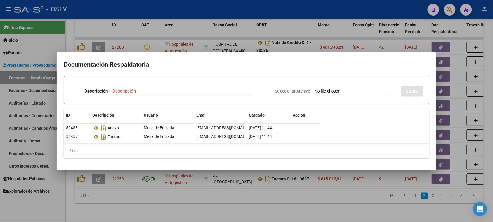
click at [240, 25] on div at bounding box center [246, 111] width 493 height 222
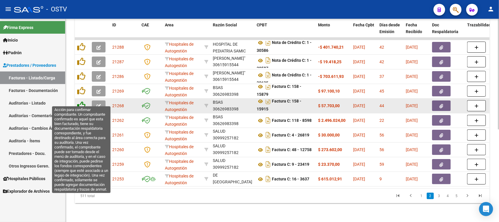
click at [82, 101] on icon at bounding box center [81, 105] width 8 height 8
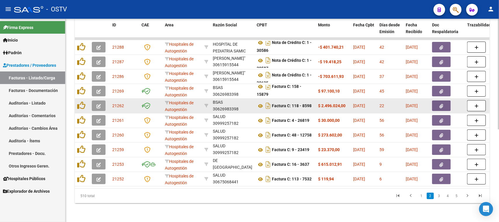
scroll to position [8, 0]
click at [260, 102] on icon at bounding box center [261, 105] width 8 height 7
drag, startPoint x: 319, startPoint y: 99, endPoint x: 337, endPoint y: 100, distance: 18.5
click at [337, 103] on strong "$ 2.496.024,00" at bounding box center [331, 105] width 27 height 5
click at [436, 100] on button "button" at bounding box center [441, 105] width 19 height 11
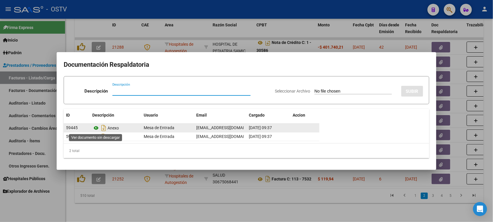
click at [96, 129] on icon at bounding box center [96, 127] width 8 height 7
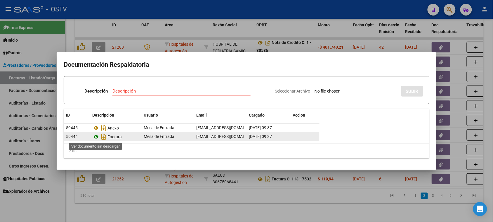
click at [96, 135] on icon at bounding box center [96, 136] width 8 height 7
click at [96, 137] on icon at bounding box center [96, 136] width 8 height 7
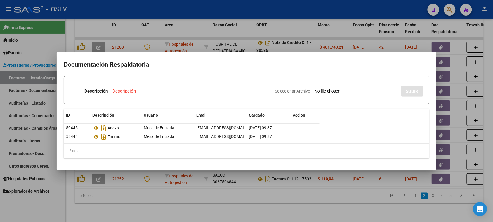
click at [322, 191] on div at bounding box center [246, 111] width 493 height 222
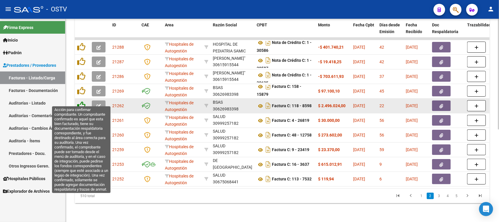
click at [81, 101] on icon at bounding box center [81, 105] width 8 height 8
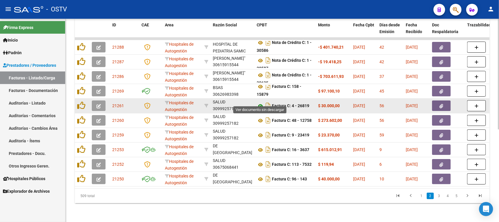
click at [260, 102] on icon at bounding box center [261, 105] width 8 height 7
drag, startPoint x: 281, startPoint y: 100, endPoint x: 316, endPoint y: 103, distance: 35.3
click at [441, 103] on span "button" at bounding box center [442, 105] width 4 height 5
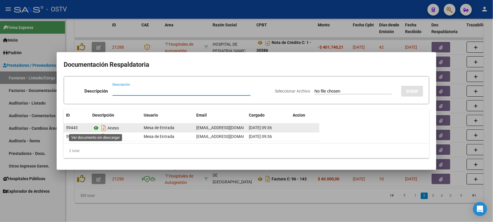
click at [97, 126] on icon at bounding box center [96, 127] width 8 height 7
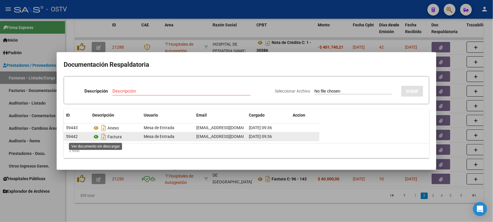
click at [95, 135] on icon at bounding box center [96, 136] width 8 height 7
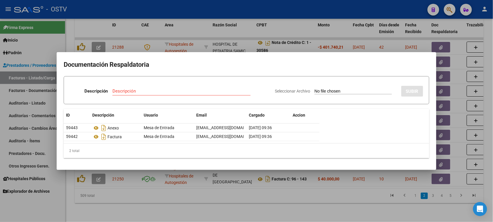
click at [242, 34] on div at bounding box center [246, 111] width 493 height 222
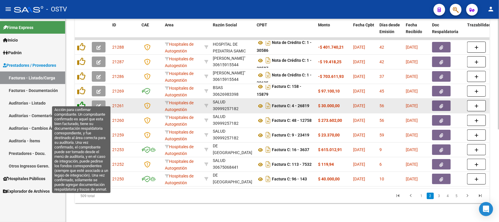
click at [82, 101] on icon at bounding box center [81, 105] width 8 height 8
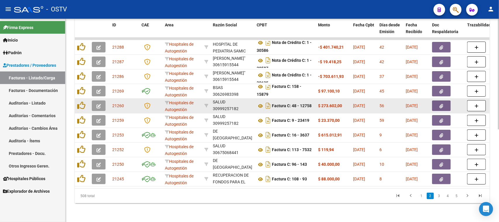
scroll to position [21, 0]
click at [260, 102] on icon at bounding box center [261, 105] width 8 height 7
drag, startPoint x: 297, startPoint y: 101, endPoint x: 345, endPoint y: 97, distance: 48.7
click at [440, 104] on icon "button" at bounding box center [442, 106] width 4 height 4
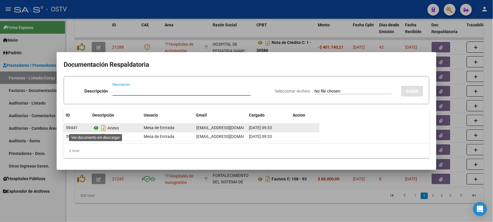
click at [95, 129] on icon at bounding box center [96, 127] width 8 height 7
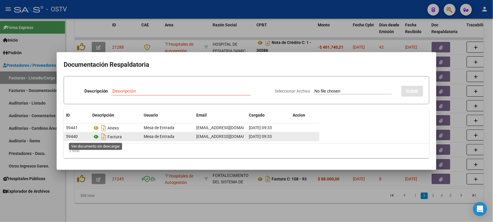
click at [96, 137] on icon at bounding box center [96, 136] width 8 height 7
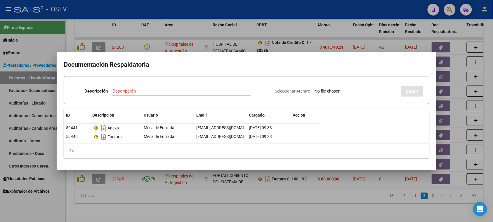
click at [195, 30] on div at bounding box center [246, 111] width 493 height 222
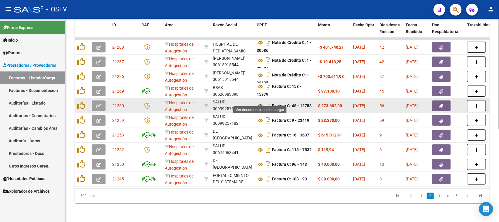
click at [260, 102] on icon at bounding box center [261, 105] width 8 height 7
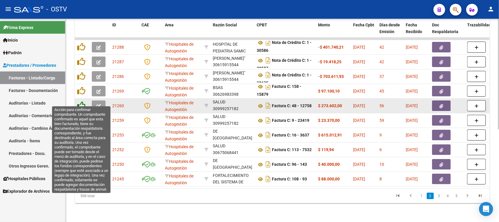
click at [82, 101] on icon at bounding box center [81, 105] width 8 height 8
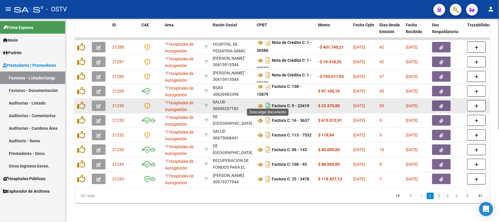
scroll to position [41, 0]
click at [262, 102] on icon at bounding box center [261, 105] width 8 height 7
drag, startPoint x: 297, startPoint y: 101, endPoint x: 342, endPoint y: 101, distance: 45.3
click at [447, 102] on button "button" at bounding box center [441, 105] width 19 height 11
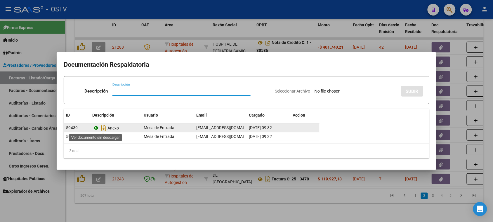
click at [96, 129] on icon at bounding box center [96, 127] width 8 height 7
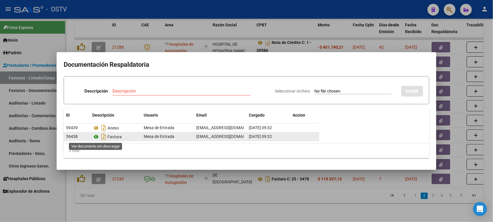
click at [96, 138] on icon at bounding box center [96, 136] width 8 height 7
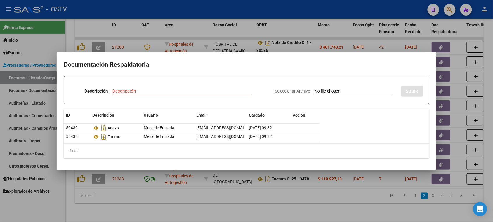
click at [199, 29] on div at bounding box center [246, 111] width 493 height 222
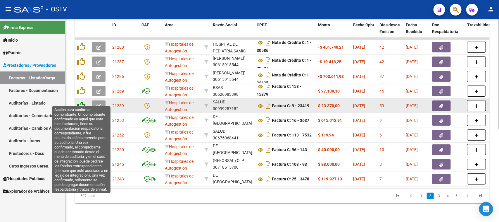
click at [78, 101] on icon at bounding box center [81, 105] width 8 height 8
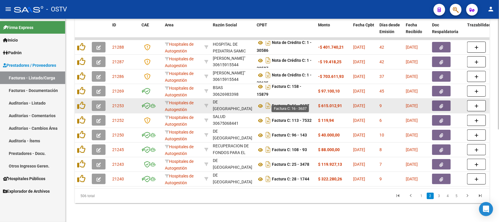
scroll to position [14, 0]
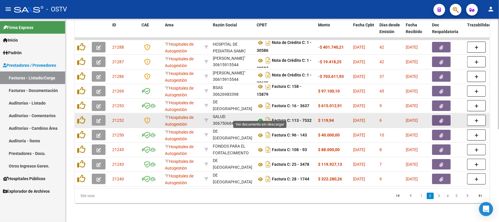
click at [260, 117] on icon at bounding box center [261, 120] width 8 height 7
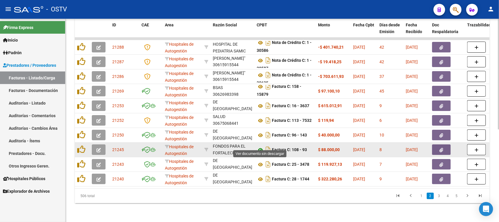
click at [261, 146] on icon at bounding box center [261, 149] width 8 height 7
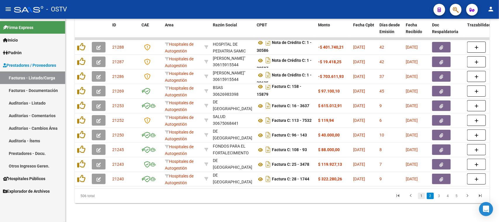
click at [422, 196] on link "1" at bounding box center [421, 195] width 7 height 6
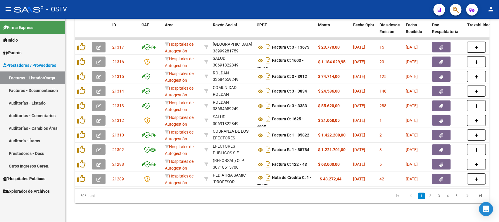
scroll to position [21, 0]
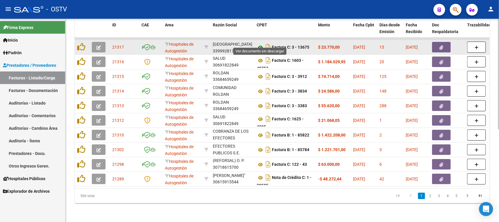
click at [261, 44] on icon at bounding box center [261, 47] width 8 height 7
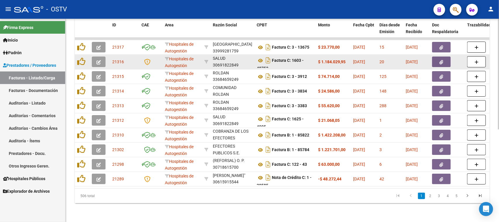
scroll to position [3, 0]
click at [261, 54] on icon at bounding box center [261, 57] width 8 height 7
click at [436, 56] on button "button" at bounding box center [441, 61] width 19 height 11
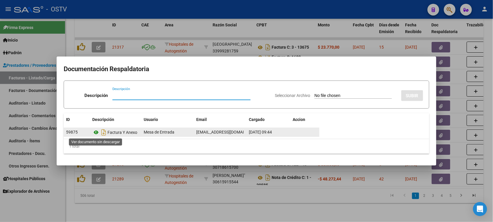
click at [94, 133] on icon at bounding box center [96, 132] width 8 height 7
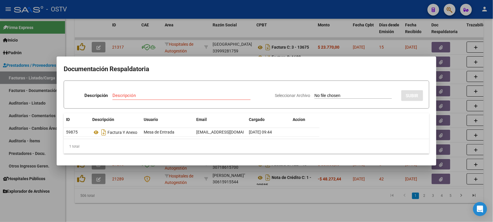
click at [206, 31] on div at bounding box center [246, 111] width 493 height 222
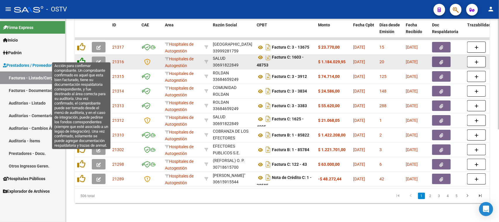
click at [80, 57] on icon at bounding box center [81, 61] width 8 height 8
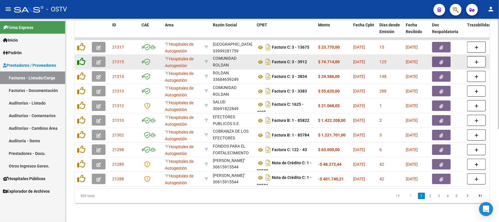
scroll to position [21, 0]
click at [260, 58] on icon at bounding box center [261, 61] width 8 height 7
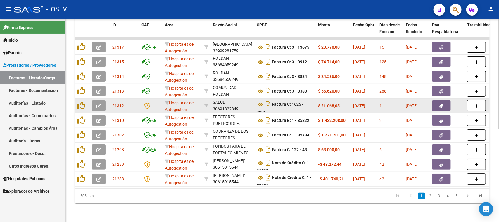
scroll to position [3, 0]
click at [262, 98] on icon at bounding box center [261, 101] width 8 height 7
drag, startPoint x: 307, startPoint y: 103, endPoint x: 332, endPoint y: 102, distance: 24.6
click at [438, 100] on button "button" at bounding box center [441, 105] width 19 height 11
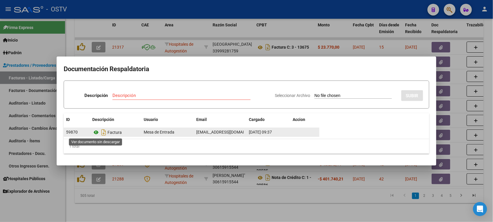
click at [96, 131] on icon at bounding box center [96, 132] width 8 height 7
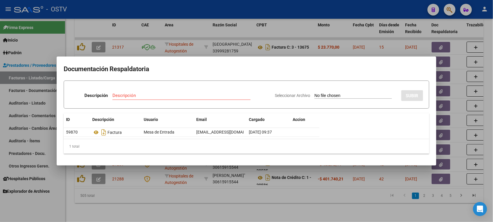
click at [207, 31] on div at bounding box center [246, 111] width 493 height 222
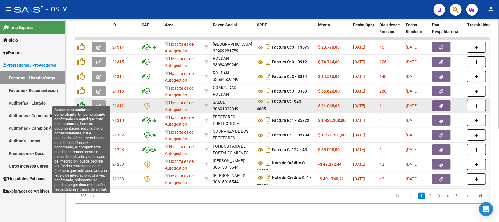
click at [80, 101] on icon at bounding box center [81, 105] width 8 height 8
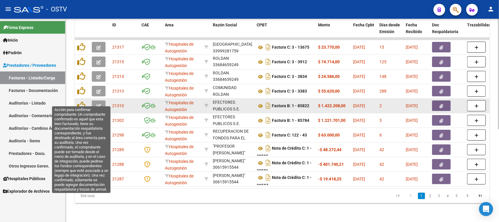
scroll to position [21, 0]
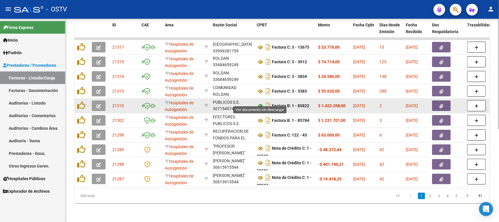
click at [259, 102] on icon at bounding box center [261, 105] width 8 height 7
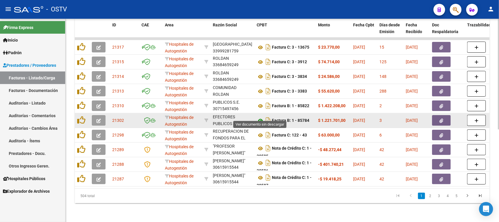
click at [259, 117] on icon at bounding box center [261, 120] width 8 height 7
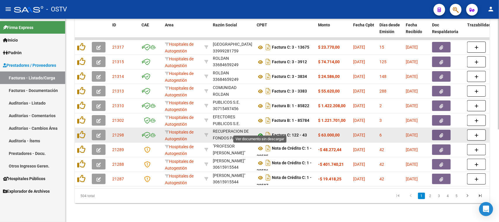
click at [259, 132] on icon at bounding box center [261, 135] width 8 height 7
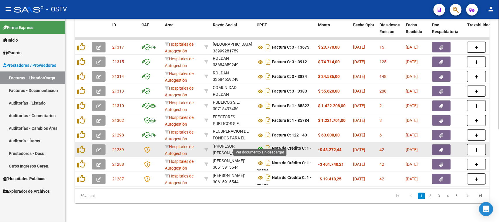
click at [260, 145] on icon at bounding box center [261, 148] width 8 height 7
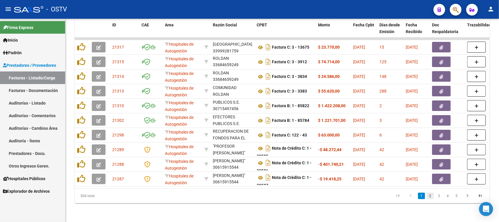
click at [429, 196] on link "2" at bounding box center [430, 195] width 7 height 6
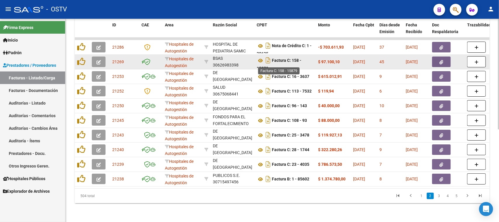
scroll to position [3, 0]
click at [261, 54] on icon at bounding box center [261, 57] width 8 height 7
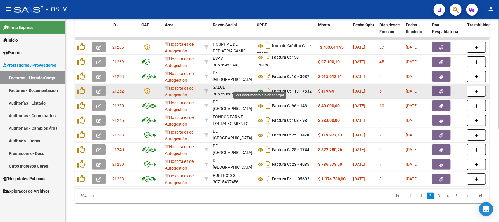
click at [260, 88] on icon at bounding box center [261, 91] width 8 height 7
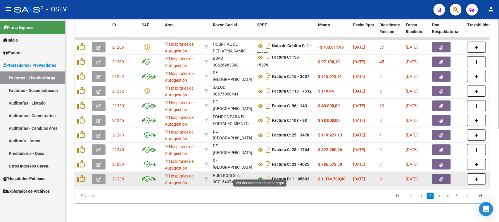
click at [260, 175] on icon at bounding box center [261, 178] width 8 height 7
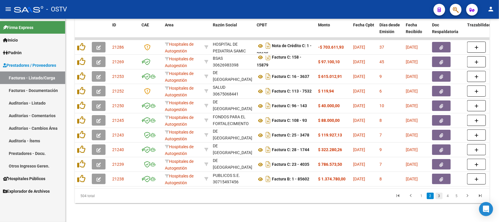
click at [438, 196] on link "3" at bounding box center [439, 195] width 7 height 6
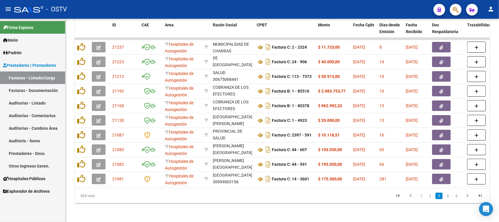
scroll to position [21, 0]
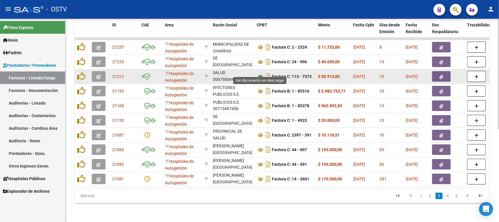
click at [260, 73] on icon at bounding box center [261, 76] width 8 height 7
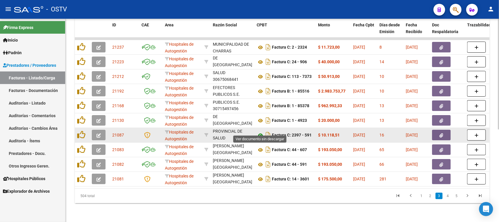
click at [260, 132] on icon at bounding box center [261, 135] width 8 height 7
drag, startPoint x: 286, startPoint y: 130, endPoint x: 319, endPoint y: 130, distance: 33.0
click at [441, 133] on icon "button" at bounding box center [442, 135] width 4 height 4
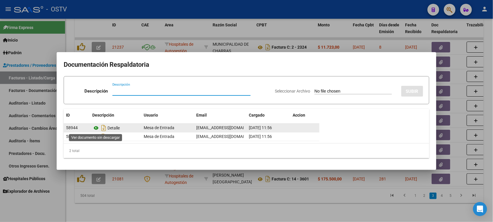
click at [97, 126] on icon at bounding box center [96, 127] width 8 height 7
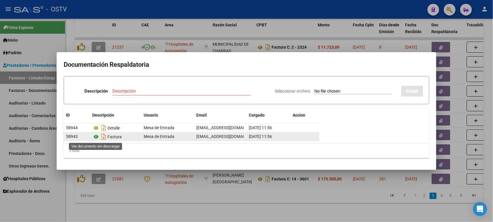
click at [96, 137] on icon at bounding box center [96, 136] width 8 height 7
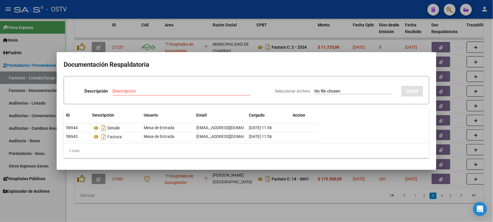
click at [229, 30] on div at bounding box center [246, 111] width 493 height 222
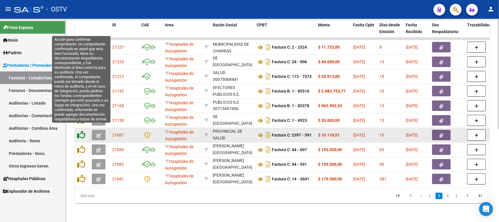
click at [81, 131] on icon at bounding box center [81, 134] width 8 height 8
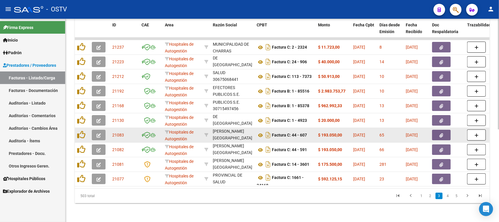
scroll to position [14, 0]
click at [261, 132] on icon at bounding box center [261, 135] width 8 height 7
drag, startPoint x: 311, startPoint y: 130, endPoint x: 339, endPoint y: 128, distance: 28.1
click at [441, 133] on icon "button" at bounding box center [442, 135] width 4 height 4
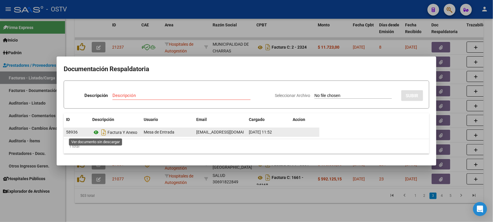
click at [96, 133] on icon at bounding box center [96, 132] width 8 height 7
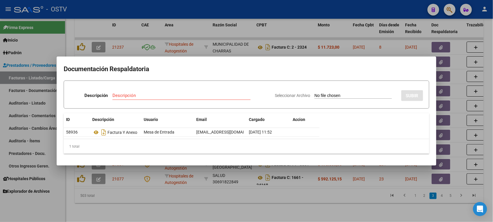
click at [259, 26] on div at bounding box center [246, 111] width 493 height 222
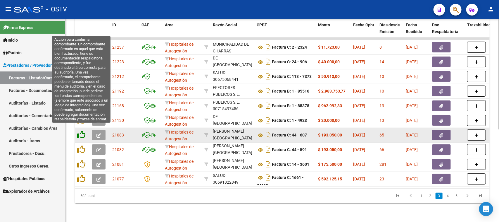
click at [79, 130] on icon at bounding box center [81, 134] width 8 height 8
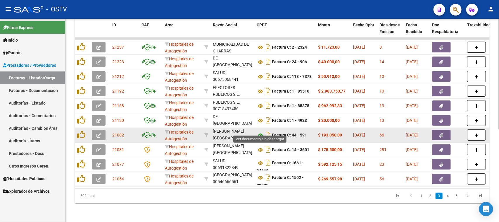
click at [262, 132] on icon at bounding box center [261, 135] width 8 height 7
drag, startPoint x: 302, startPoint y: 130, endPoint x: 328, endPoint y: 130, distance: 25.7
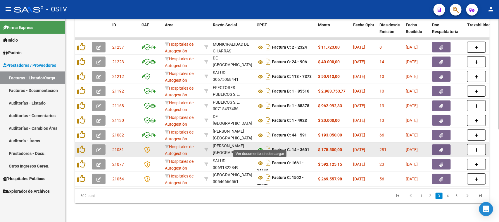
click at [260, 146] on icon at bounding box center [261, 149] width 8 height 7
click at [286, 147] on strong "Factura C: 14 - 3601" at bounding box center [290, 149] width 37 height 5
drag, startPoint x: 286, startPoint y: 143, endPoint x: 339, endPoint y: 144, distance: 53.5
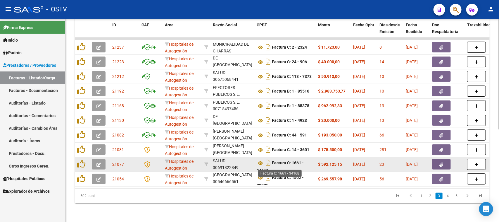
scroll to position [3, 0]
click at [262, 156] on icon at bounding box center [261, 159] width 8 height 7
click at [289, 161] on div "Factura C: 1661 - 34168" at bounding box center [285, 164] width 57 height 12
drag, startPoint x: 280, startPoint y: 154, endPoint x: 292, endPoint y: 162, distance: 14.1
click at [292, 162] on div "Factura C: 1661 - 34168" at bounding box center [285, 164] width 57 height 12
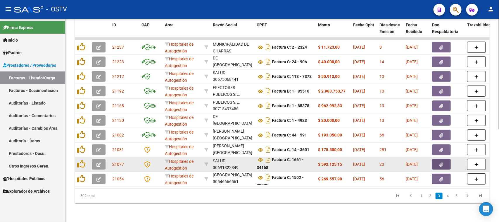
click at [442, 161] on span "button" at bounding box center [442, 163] width 4 height 5
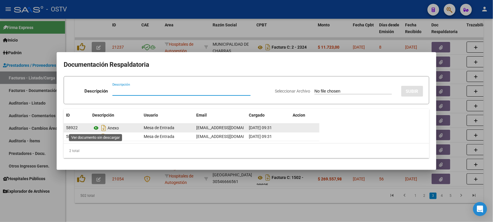
click at [95, 129] on icon at bounding box center [96, 127] width 8 height 7
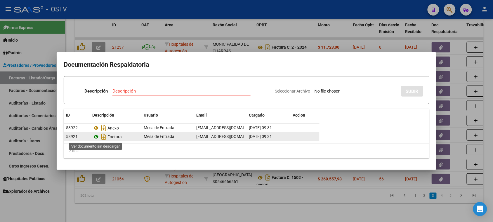
click at [97, 135] on icon at bounding box center [96, 136] width 8 height 7
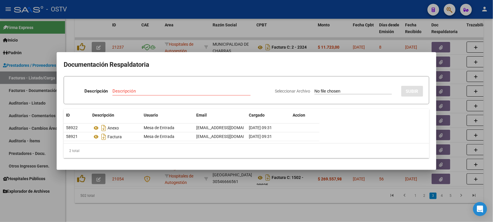
click at [246, 193] on div at bounding box center [246, 111] width 493 height 222
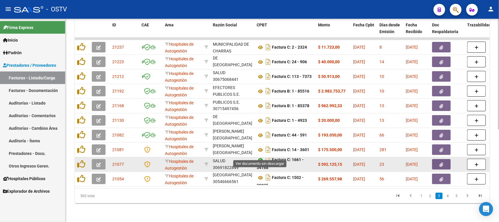
click at [261, 156] on icon at bounding box center [261, 159] width 8 height 7
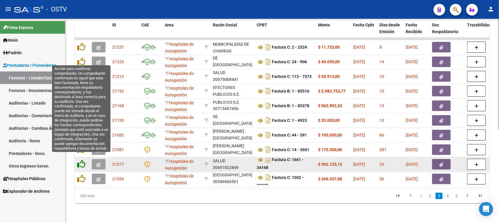
click at [83, 160] on icon at bounding box center [81, 164] width 8 height 8
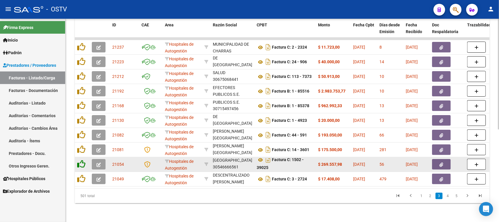
scroll to position [21, 0]
click at [260, 156] on icon at bounding box center [261, 159] width 8 height 7
click at [441, 162] on icon "button" at bounding box center [442, 164] width 4 height 4
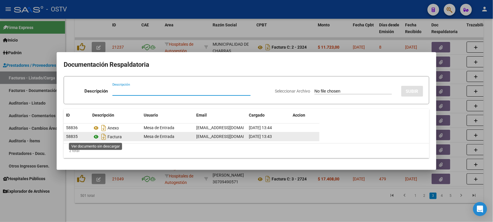
click at [96, 137] on icon at bounding box center [96, 136] width 8 height 7
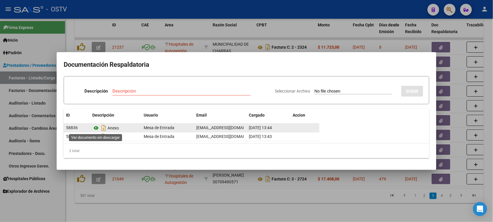
click at [97, 127] on icon at bounding box center [96, 127] width 8 height 7
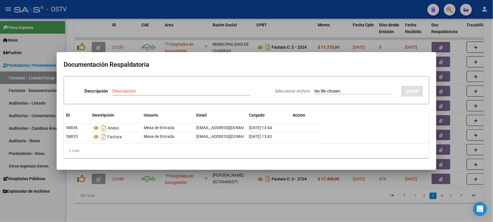
click at [259, 183] on div at bounding box center [246, 111] width 493 height 222
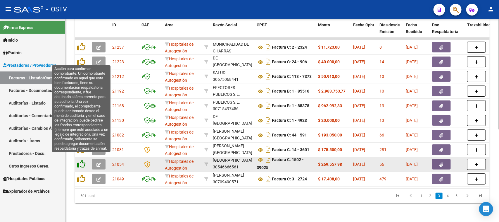
click at [83, 160] on icon at bounding box center [81, 164] width 8 height 8
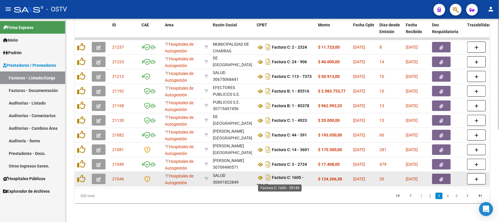
scroll to position [3, 0]
click at [260, 171] on icon at bounding box center [261, 174] width 8 height 7
click at [441, 177] on icon "button" at bounding box center [442, 179] width 4 height 4
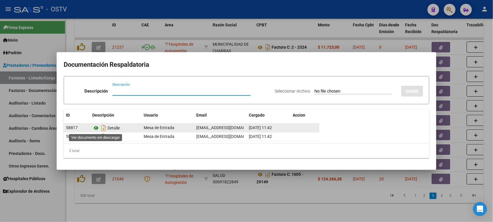
click at [96, 129] on icon at bounding box center [96, 127] width 8 height 7
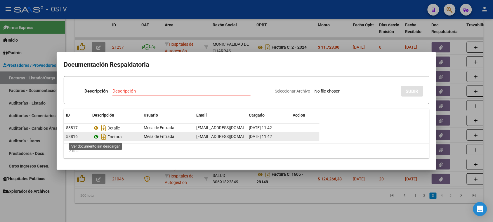
click at [96, 137] on icon at bounding box center [96, 136] width 8 height 7
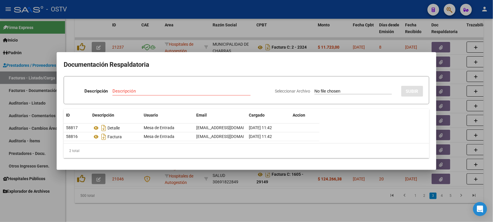
click at [259, 196] on div at bounding box center [246, 111] width 493 height 222
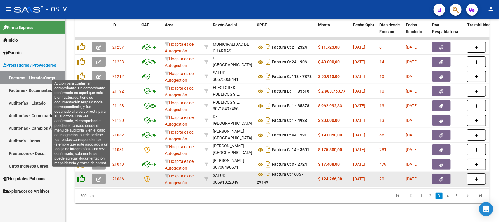
click at [80, 174] on icon at bounding box center [81, 178] width 8 height 8
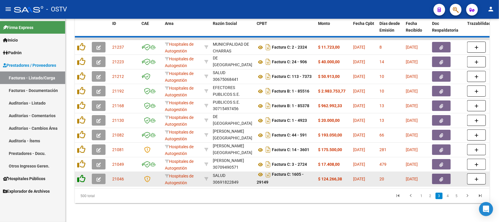
scroll to position [0, 0]
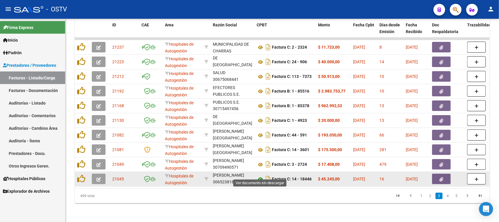
click at [261, 175] on icon at bounding box center [261, 178] width 8 height 7
click at [440, 177] on icon "button" at bounding box center [442, 179] width 4 height 4
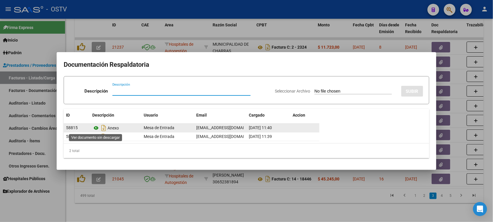
click at [96, 129] on icon at bounding box center [96, 127] width 8 height 7
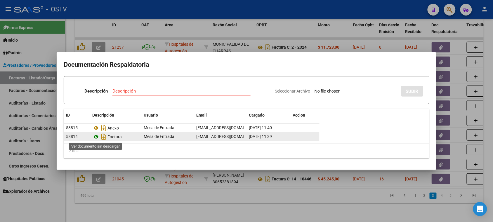
click at [96, 136] on icon at bounding box center [96, 136] width 8 height 7
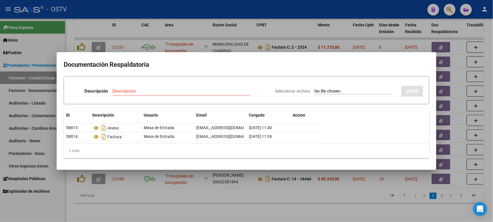
click at [210, 198] on div at bounding box center [246, 111] width 493 height 222
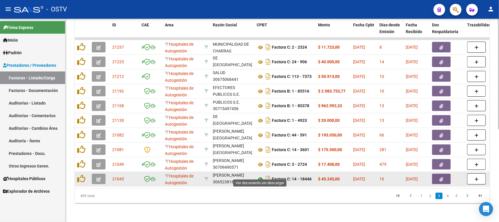
click at [262, 175] on icon at bounding box center [261, 178] width 8 height 7
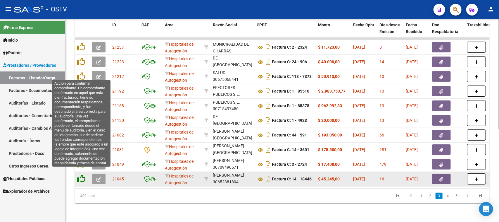
click at [81, 174] on icon at bounding box center [81, 178] width 8 height 8
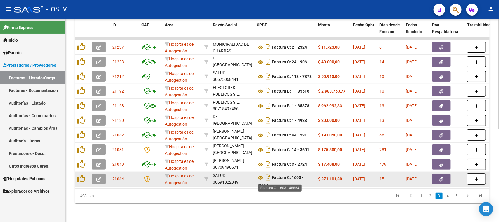
scroll to position [3, 0]
click at [261, 171] on icon at bounding box center [261, 174] width 8 height 7
click at [446, 173] on button "button" at bounding box center [441, 178] width 19 height 11
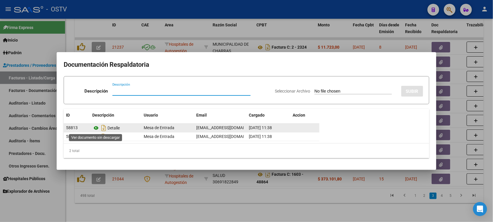
click at [95, 129] on icon at bounding box center [96, 127] width 8 height 7
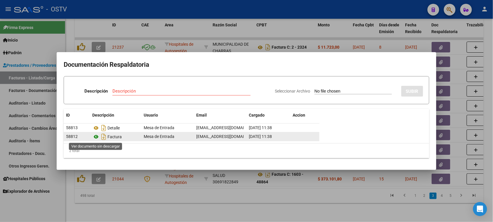
click at [95, 137] on icon at bounding box center [96, 136] width 8 height 7
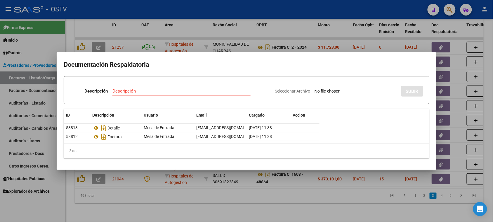
click at [210, 192] on div at bounding box center [246, 111] width 493 height 222
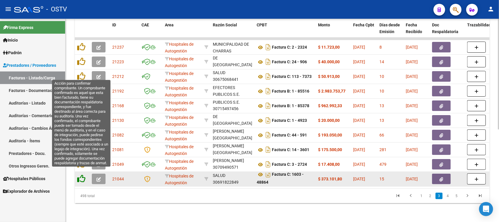
click at [79, 174] on icon at bounding box center [81, 178] width 8 height 8
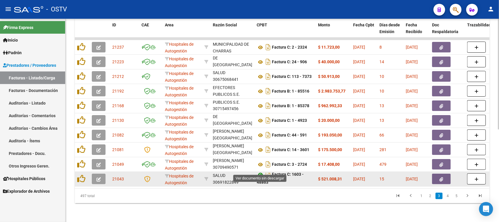
click at [260, 171] on icon at bounding box center [261, 174] width 8 height 7
click at [445, 173] on button "button" at bounding box center [441, 178] width 19 height 11
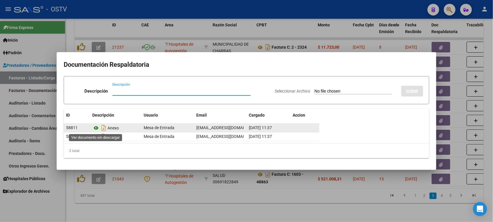
click at [97, 129] on icon at bounding box center [96, 127] width 8 height 7
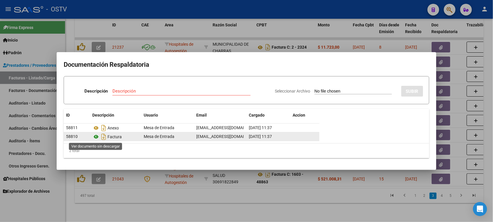
click at [96, 137] on icon at bounding box center [96, 136] width 8 height 7
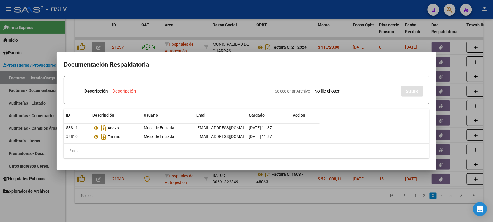
click at [244, 208] on div at bounding box center [246, 111] width 493 height 222
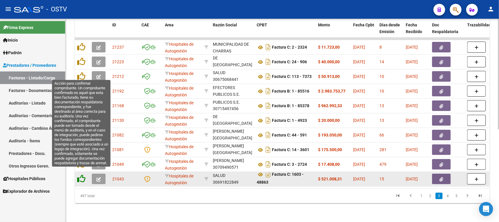
click at [80, 174] on icon at bounding box center [81, 178] width 8 height 8
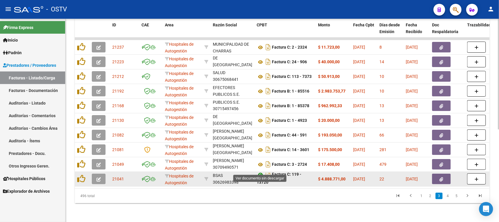
click at [262, 171] on icon at bounding box center [261, 174] width 8 height 7
click at [441, 177] on icon "button" at bounding box center [442, 179] width 4 height 4
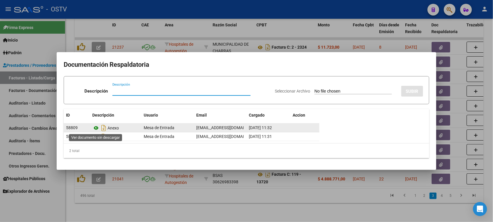
click at [96, 128] on icon at bounding box center [96, 127] width 8 height 7
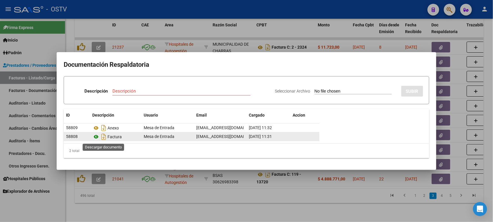
click at [97, 137] on icon at bounding box center [96, 136] width 8 height 7
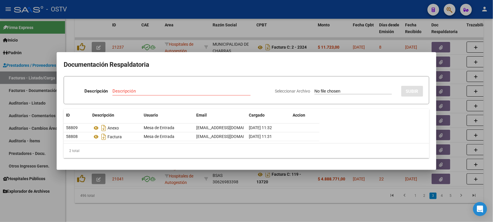
click at [208, 192] on div at bounding box center [246, 111] width 493 height 222
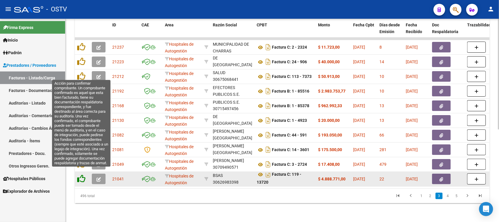
click at [83, 174] on icon at bounding box center [81, 178] width 8 height 8
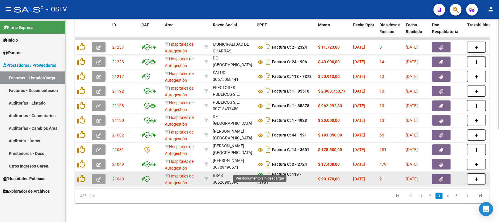
click at [260, 171] on icon at bounding box center [261, 174] width 8 height 7
click at [440, 177] on icon "button" at bounding box center [442, 179] width 4 height 4
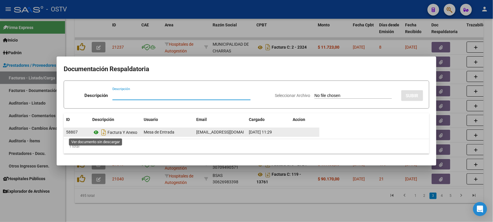
click at [97, 132] on app-download-rewritename at bounding box center [99, 132] width 15 height 5
click at [97, 132] on icon at bounding box center [96, 132] width 8 height 7
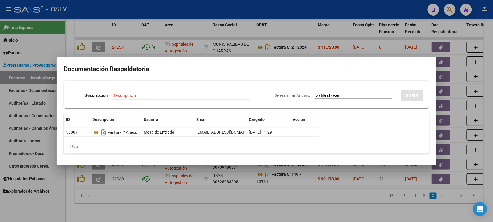
click at [184, 191] on div at bounding box center [246, 111] width 493 height 222
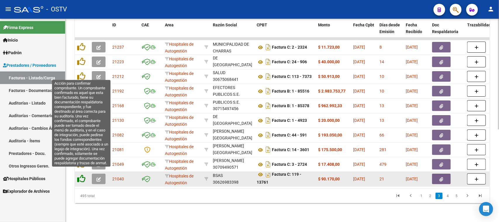
click at [82, 174] on icon at bounding box center [81, 178] width 8 height 8
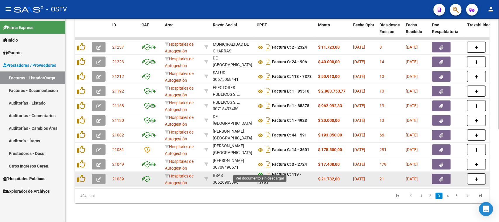
click at [259, 171] on icon at bounding box center [261, 174] width 8 height 7
click at [443, 177] on icon "button" at bounding box center [442, 179] width 4 height 4
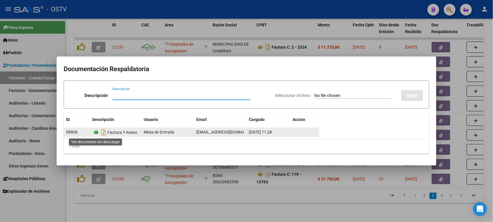
click at [97, 132] on icon at bounding box center [96, 132] width 8 height 7
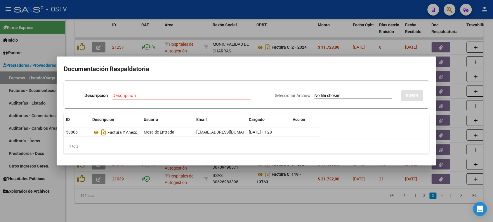
click at [267, 189] on div at bounding box center [246, 111] width 493 height 222
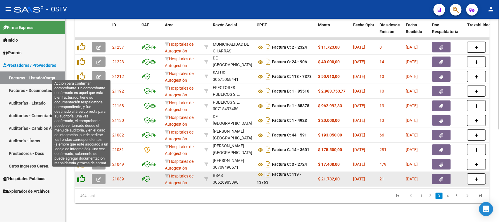
click at [82, 174] on icon at bounding box center [81, 178] width 8 height 8
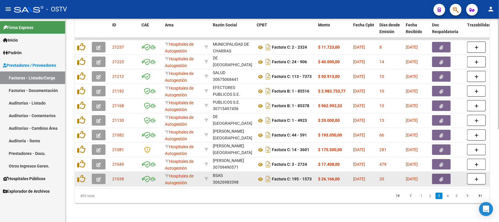
scroll to position [0, 0]
click at [261, 175] on icon at bounding box center [261, 178] width 8 height 7
click at [440, 177] on icon "button" at bounding box center [442, 179] width 4 height 4
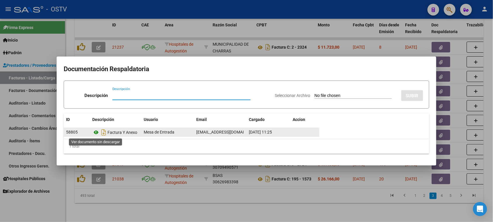
click at [96, 132] on icon at bounding box center [96, 132] width 8 height 7
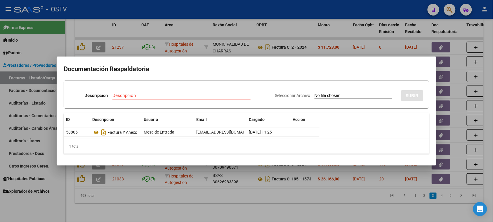
click at [178, 183] on div at bounding box center [246, 111] width 493 height 222
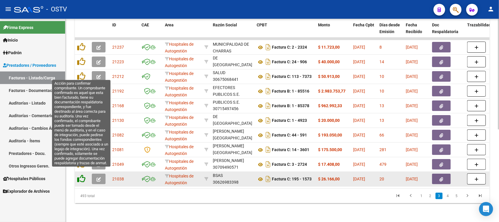
click at [82, 174] on icon at bounding box center [81, 178] width 8 height 8
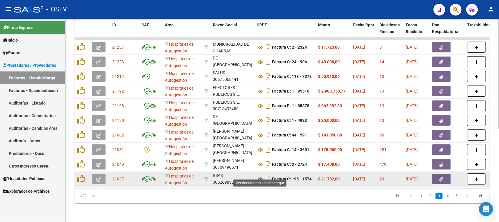
click at [259, 175] on icon at bounding box center [261, 178] width 8 height 7
click at [441, 177] on icon "button" at bounding box center [442, 179] width 4 height 4
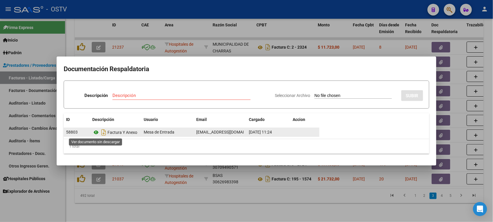
click at [96, 131] on icon at bounding box center [96, 132] width 8 height 7
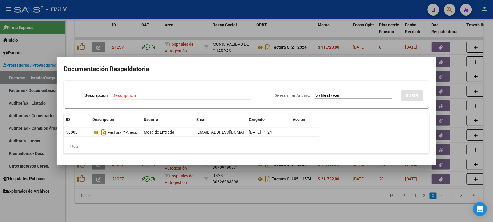
click at [188, 183] on div at bounding box center [246, 111] width 493 height 222
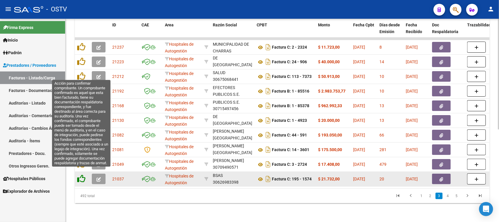
click at [83, 174] on icon at bounding box center [81, 178] width 8 height 8
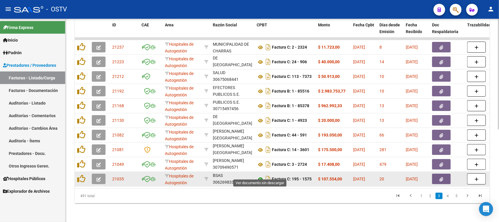
click at [261, 175] on icon at bounding box center [261, 178] width 8 height 7
click at [442, 177] on icon "button" at bounding box center [442, 179] width 4 height 4
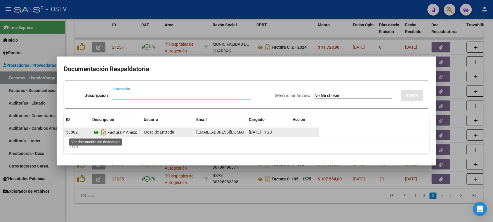
click at [97, 132] on icon at bounding box center [96, 132] width 8 height 7
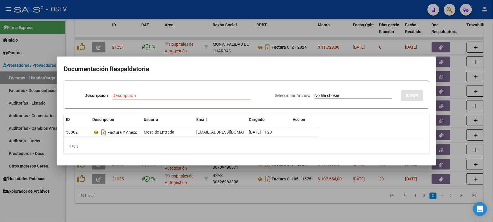
click at [210, 184] on div at bounding box center [246, 111] width 493 height 222
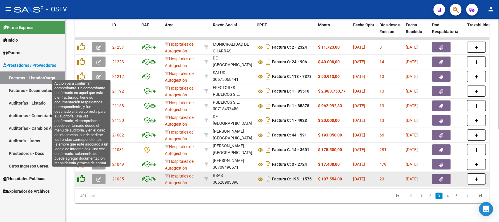
click at [77, 174] on icon at bounding box center [81, 178] width 8 height 8
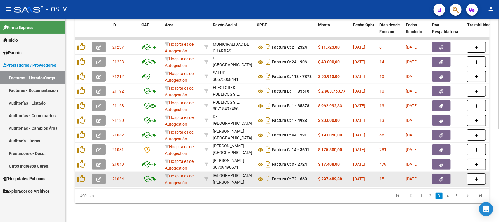
scroll to position [8, 0]
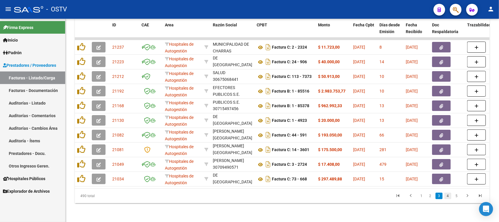
click at [448, 196] on link "4" at bounding box center [447, 195] width 7 height 6
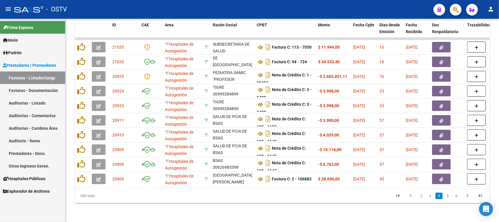
scroll to position [14, 0]
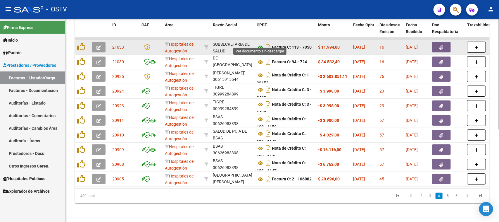
click at [261, 44] on icon at bounding box center [261, 47] width 8 height 7
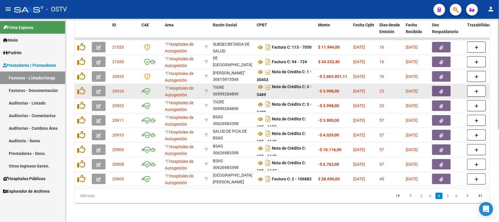
scroll to position [3, 0]
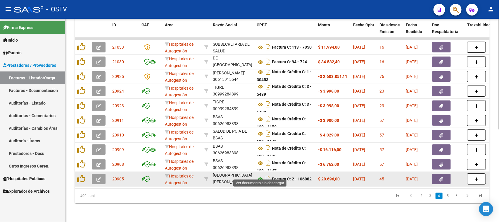
click at [261, 175] on icon at bounding box center [261, 178] width 8 height 7
click at [438, 175] on button "button" at bounding box center [441, 178] width 19 height 11
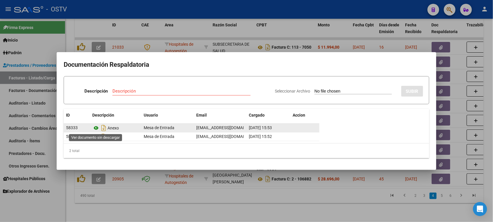
click at [97, 127] on icon at bounding box center [96, 127] width 8 height 7
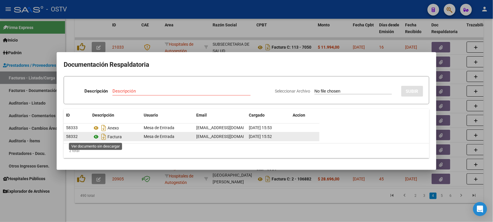
click at [96, 138] on icon at bounding box center [96, 136] width 8 height 7
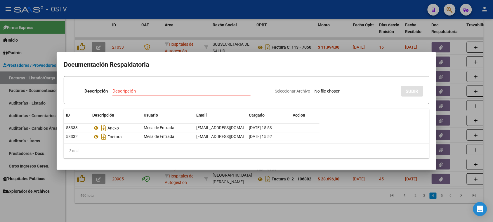
click at [226, 198] on div at bounding box center [246, 111] width 493 height 222
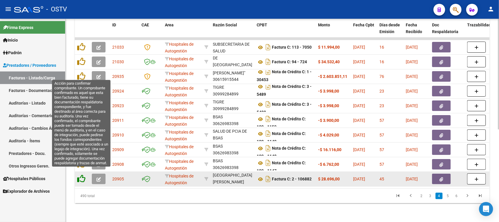
click at [81, 174] on icon at bounding box center [81, 178] width 8 height 8
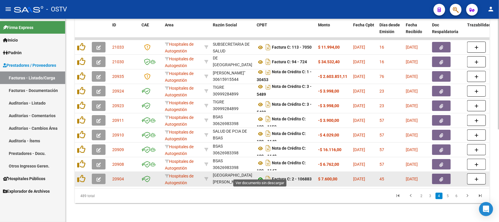
click at [260, 175] on icon at bounding box center [261, 178] width 8 height 7
click at [445, 173] on button "button" at bounding box center [441, 178] width 19 height 11
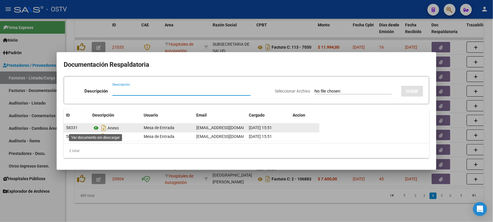
click at [96, 128] on icon at bounding box center [96, 127] width 8 height 7
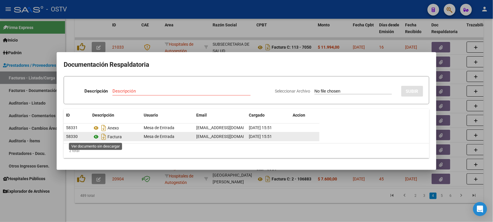
click at [96, 138] on icon at bounding box center [96, 136] width 8 height 7
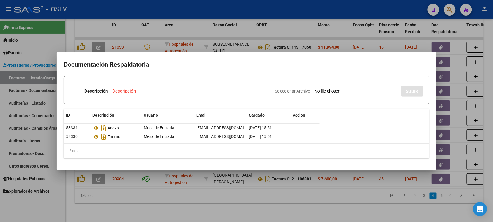
click at [210, 197] on div at bounding box center [246, 111] width 493 height 222
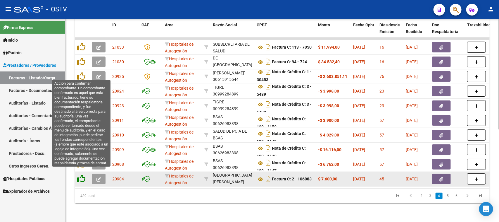
click at [81, 174] on icon at bounding box center [81, 178] width 8 height 8
